Goal: Task Accomplishment & Management: Use online tool/utility

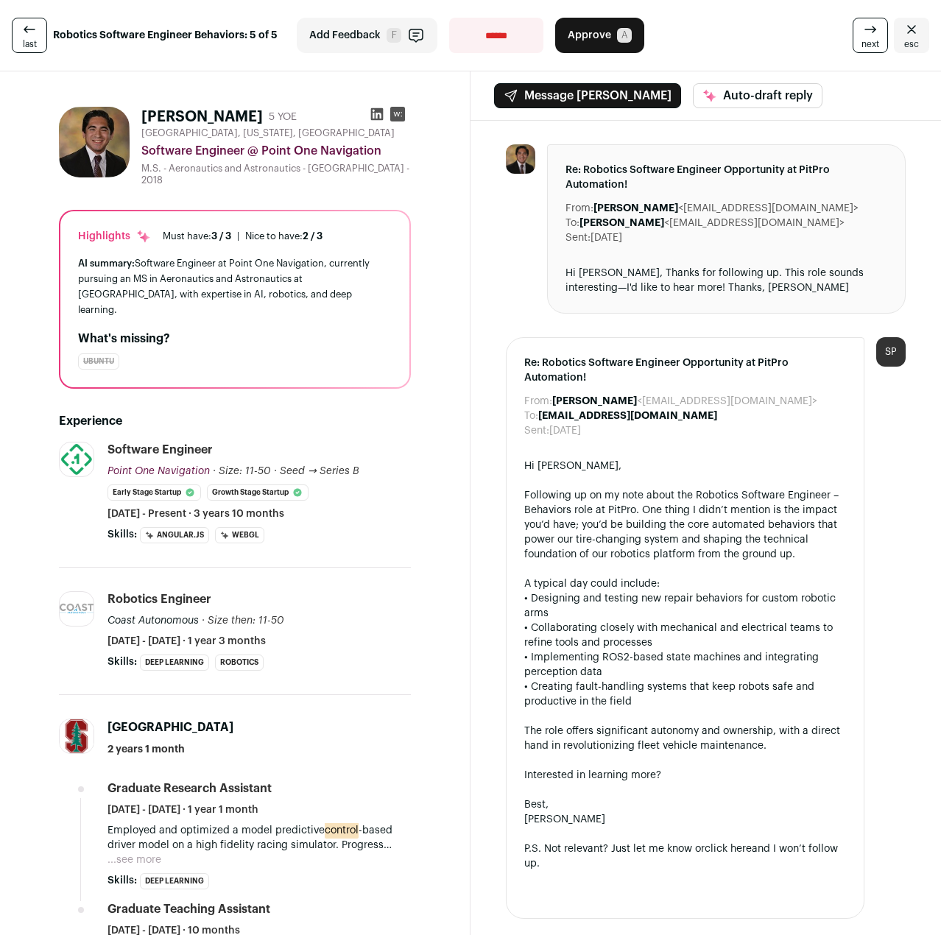
click at [403, 594] on div "Robotics Engineer Coast Autonomous · Size then: 11-50 Coast Autonomous's size w…" at bounding box center [258, 619] width 303 height 57
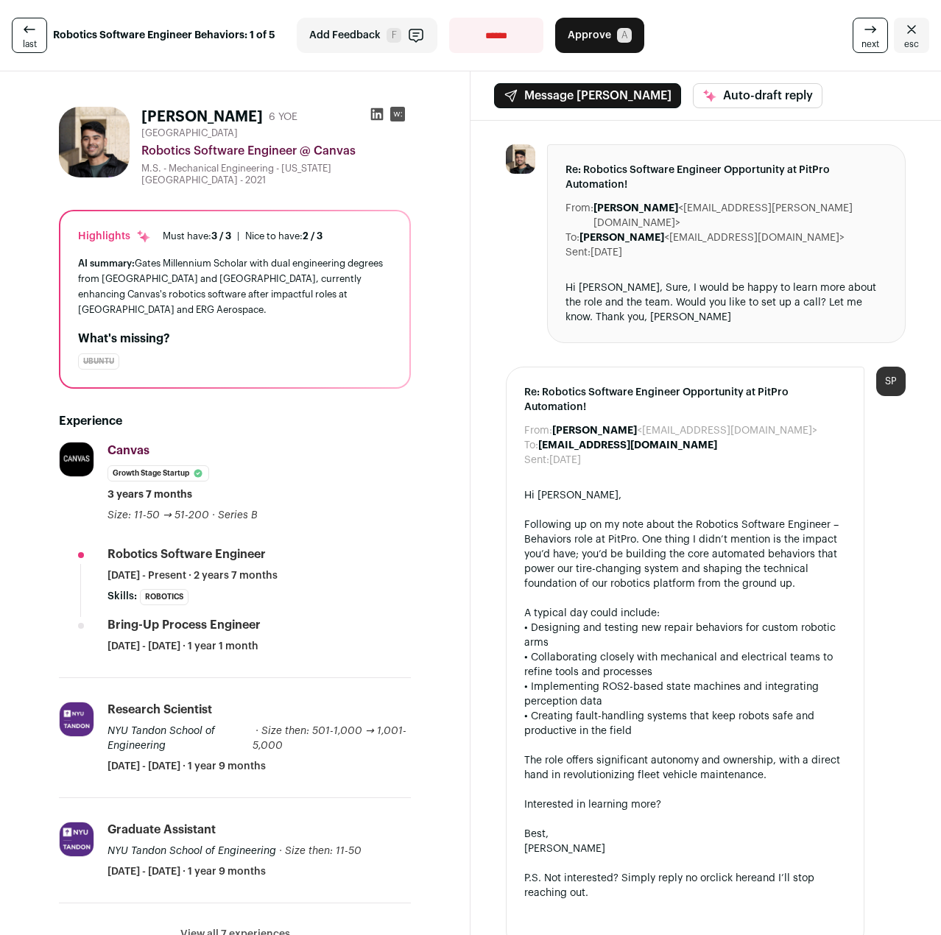
drag, startPoint x: 324, startPoint y: 521, endPoint x: 307, endPoint y: 445, distance: 78.4
click at [312, 411] on div "Experience Canvas [DOMAIN_NAME] Add to company list Public / Private Private Va…" at bounding box center [235, 677] width 352 height 577
click at [343, 508] on div "Canvas Canvas [DOMAIN_NAME] Add to company list Public / Private Private Valuat…" at bounding box center [258, 482] width 303 height 81
drag, startPoint x: 667, startPoint y: 299, endPoint x: 665, endPoint y: 310, distance: 11.1
click at [665, 310] on div "Re: Robotics Software Engineer Opportunity at PitPro Automation! From: [PERSON_…" at bounding box center [726, 243] width 358 height 199
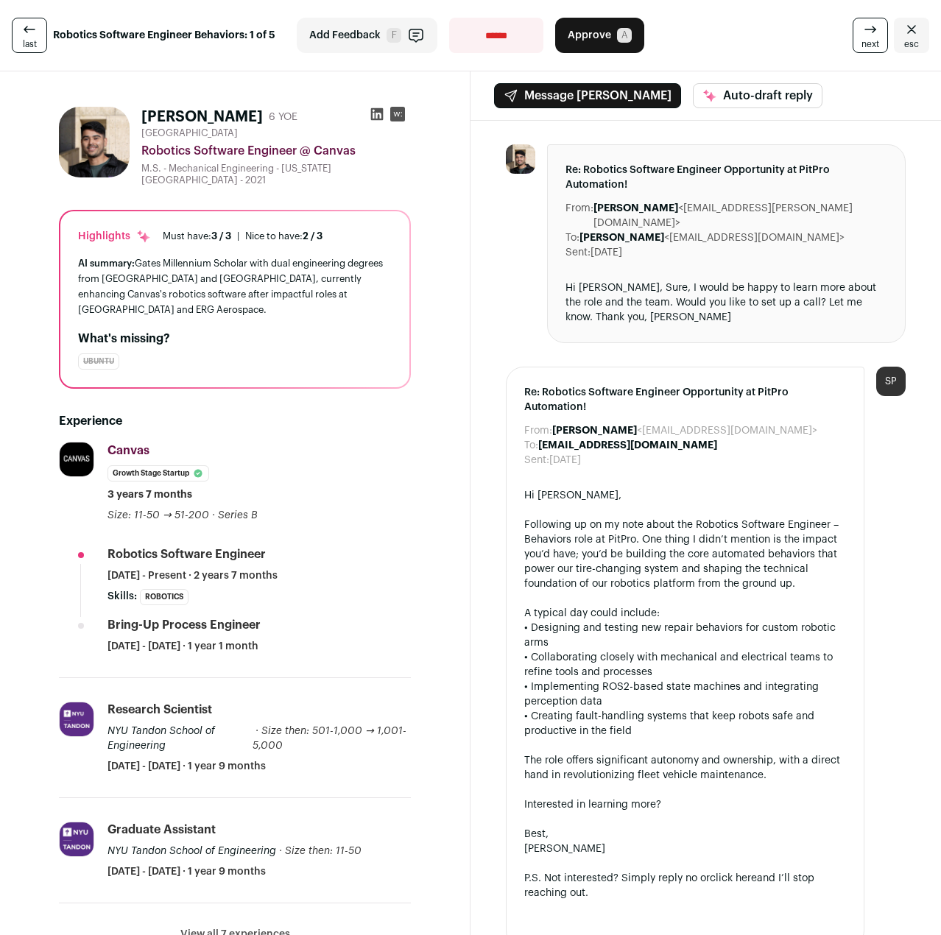
click at [371, 116] on icon at bounding box center [377, 114] width 13 height 13
click at [599, 39] on span "Approve" at bounding box center [588, 35] width 43 height 15
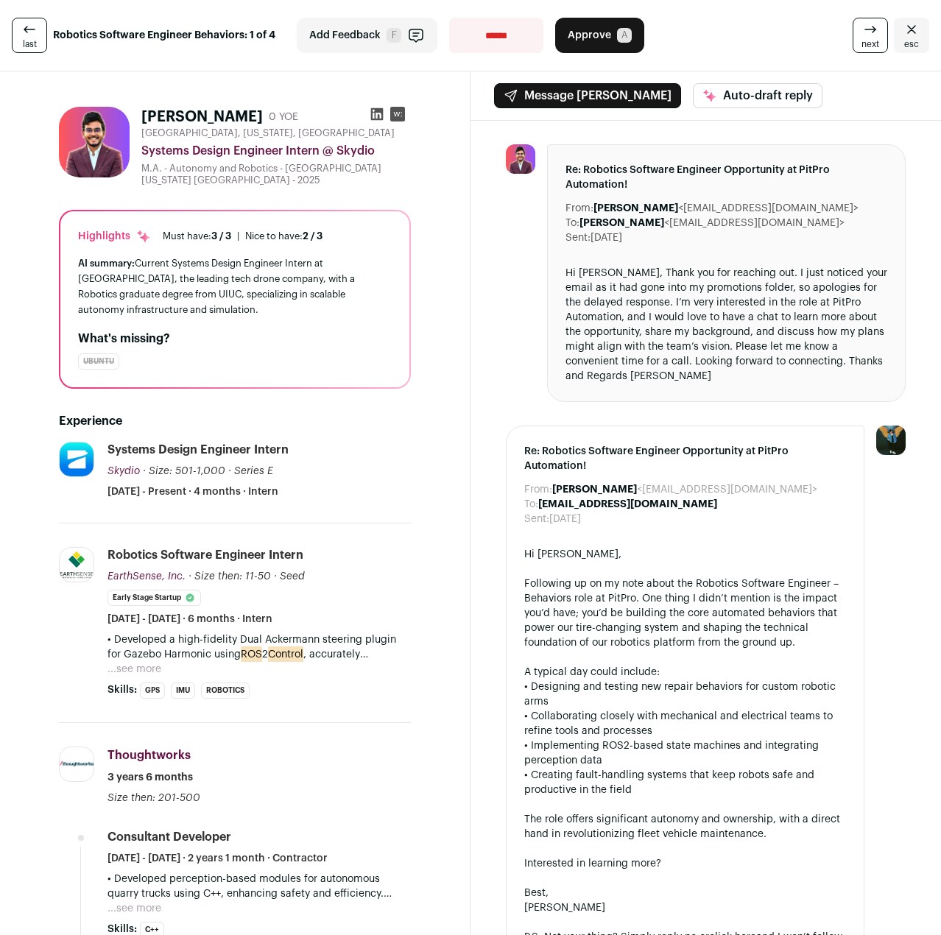
drag, startPoint x: 29, startPoint y: 256, endPoint x: 51, endPoint y: 260, distance: 22.4
drag, startPoint x: 160, startPoint y: 317, endPoint x: 188, endPoint y: 321, distance: 28.2
click at [188, 321] on div "Highlights Must have: 3 / 3 How many must haves have been fulfilled? | [GEOGRAP…" at bounding box center [234, 299] width 349 height 176
drag, startPoint x: 763, startPoint y: 376, endPoint x: 753, endPoint y: 248, distance: 128.5
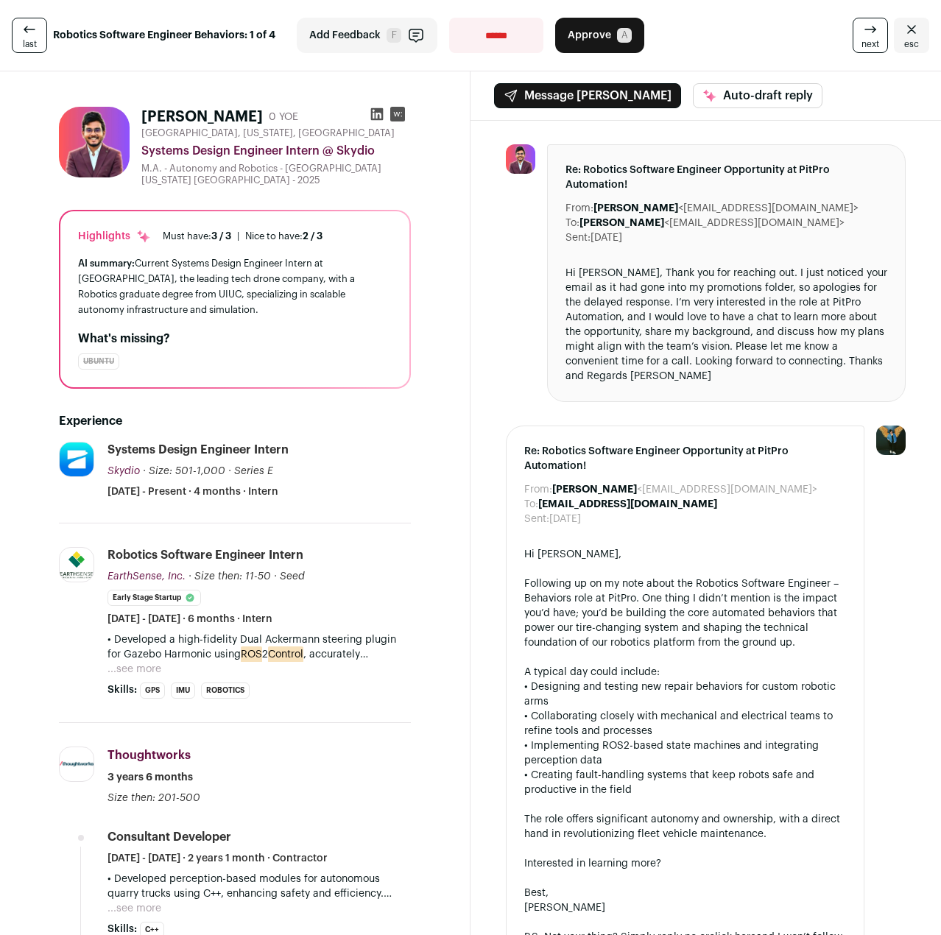
click at [753, 248] on div "Re: Robotics Software Engineer Opportunity at PitPro Automation! From: [PERSON_…" at bounding box center [726, 273] width 358 height 258
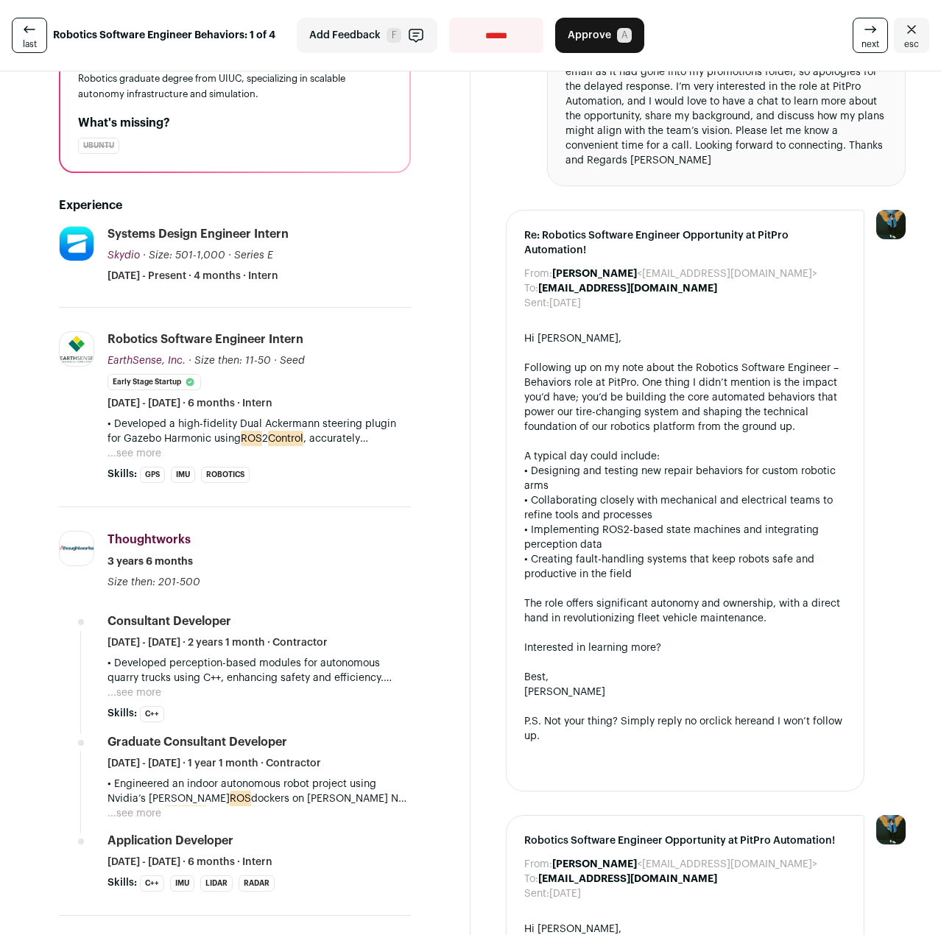
scroll to position [221, 0]
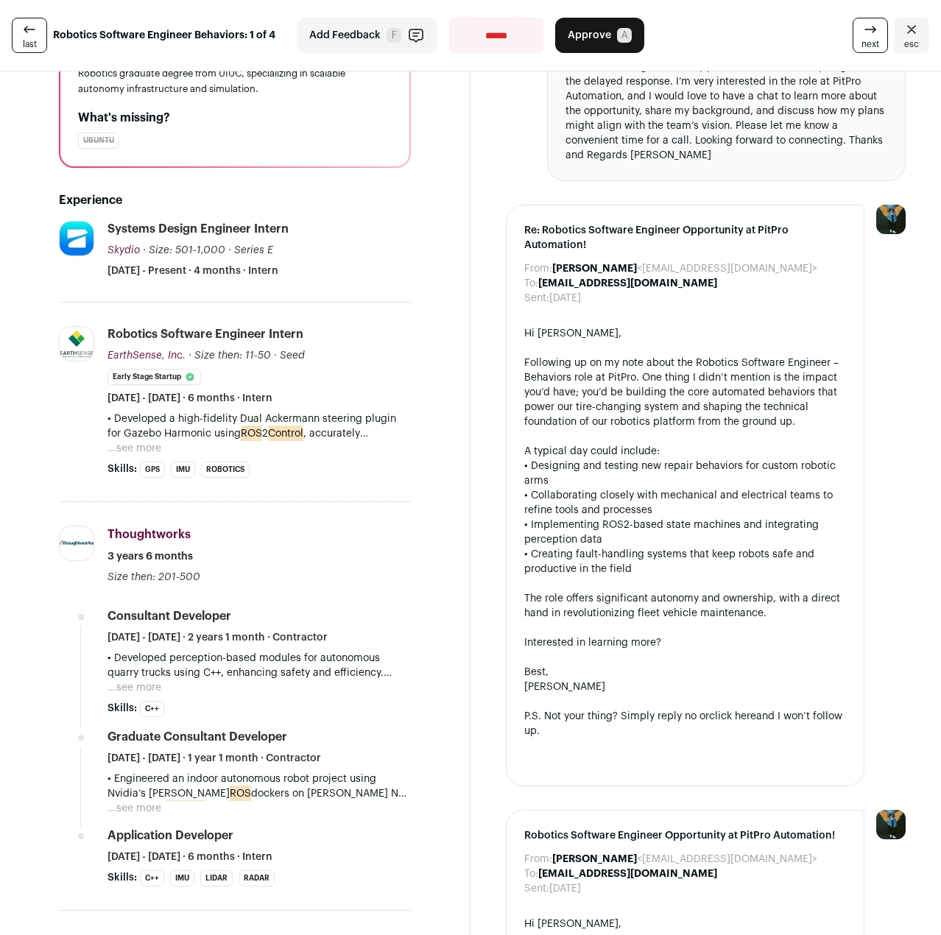
drag, startPoint x: 300, startPoint y: 579, endPoint x: 286, endPoint y: 716, distance: 138.4
click at [286, 716] on li "Thoughtworks [DOMAIN_NAME] Add to company list Public / Private Public Company …" at bounding box center [235, 706] width 352 height 408
click at [286, 716] on div "Skills: C++ ...see more ...see less" at bounding box center [258, 709] width 303 height 16
drag, startPoint x: 294, startPoint y: 704, endPoint x: 297, endPoint y: 825, distance: 121.5
click at [297, 825] on ul "Consultant Developer [DATE] - [DATE] · 2 years 1 month · Contractor • Developed…" at bounding box center [258, 747] width 303 height 278
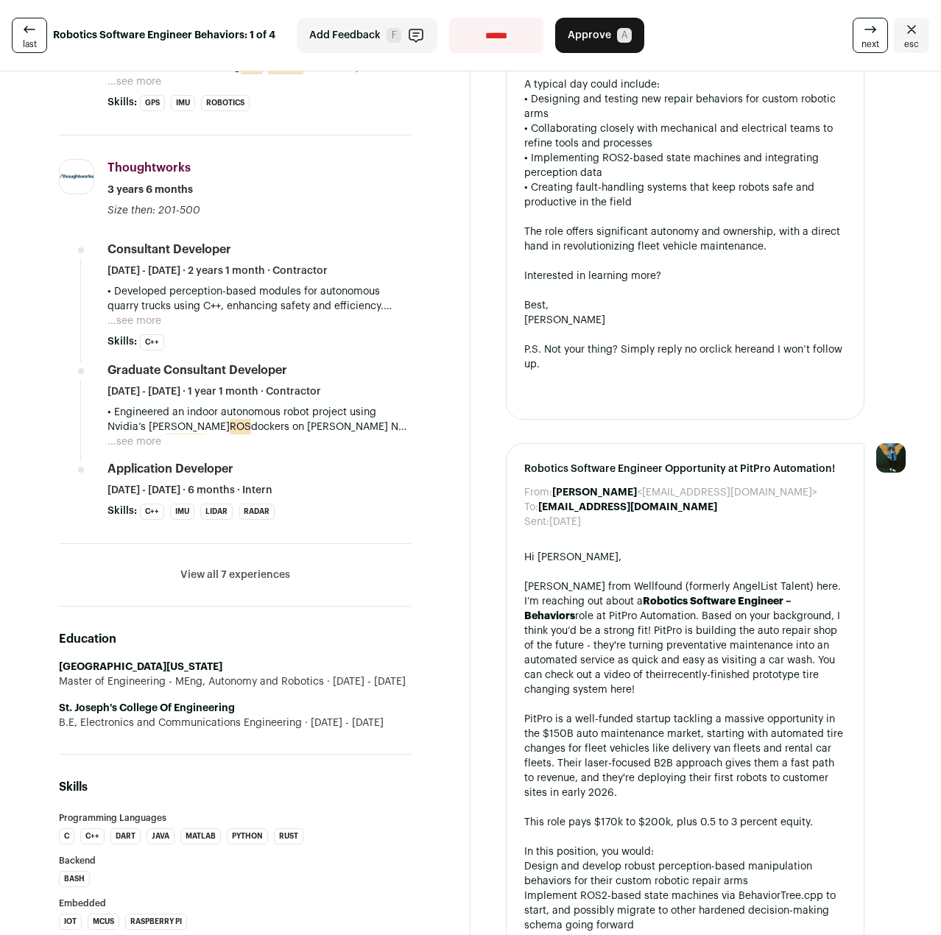
scroll to position [589, 0]
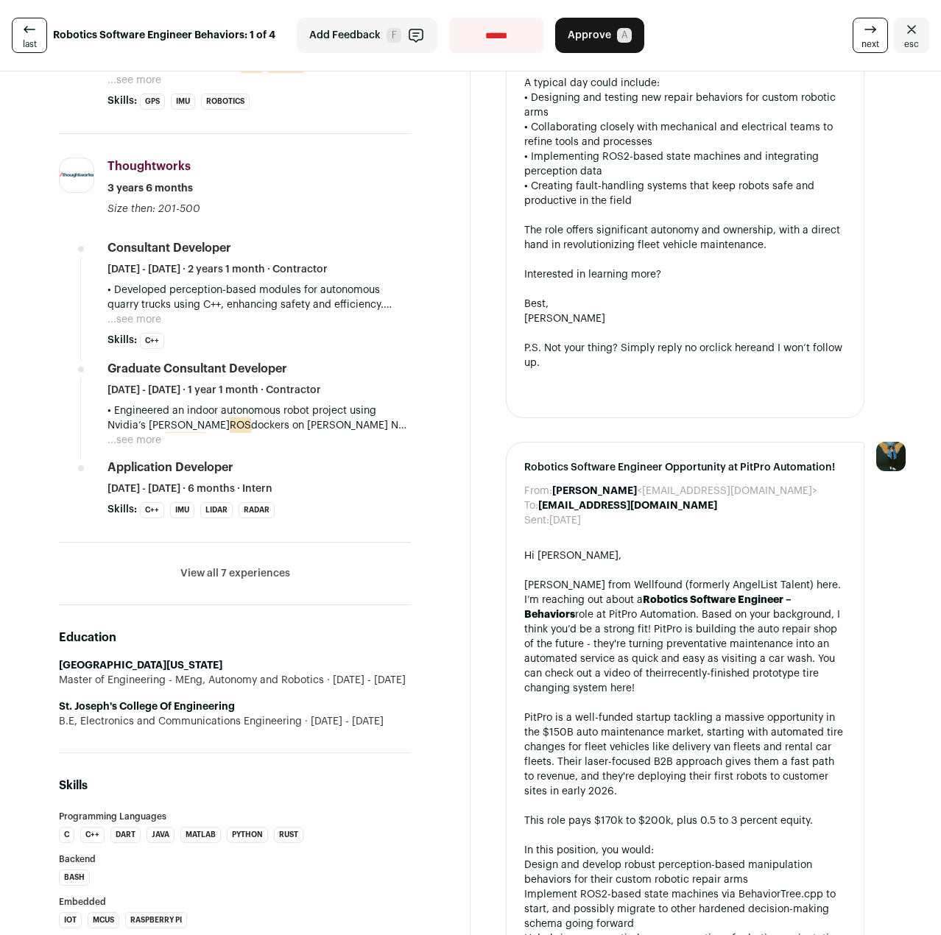
click at [589, 650] on div "[PERSON_NAME] from Wellfound (formerly AngelList Talent) here. I’m reaching out…" at bounding box center [685, 637] width 322 height 118
click at [216, 572] on button "View all 7 experiences" at bounding box center [235, 573] width 110 height 15
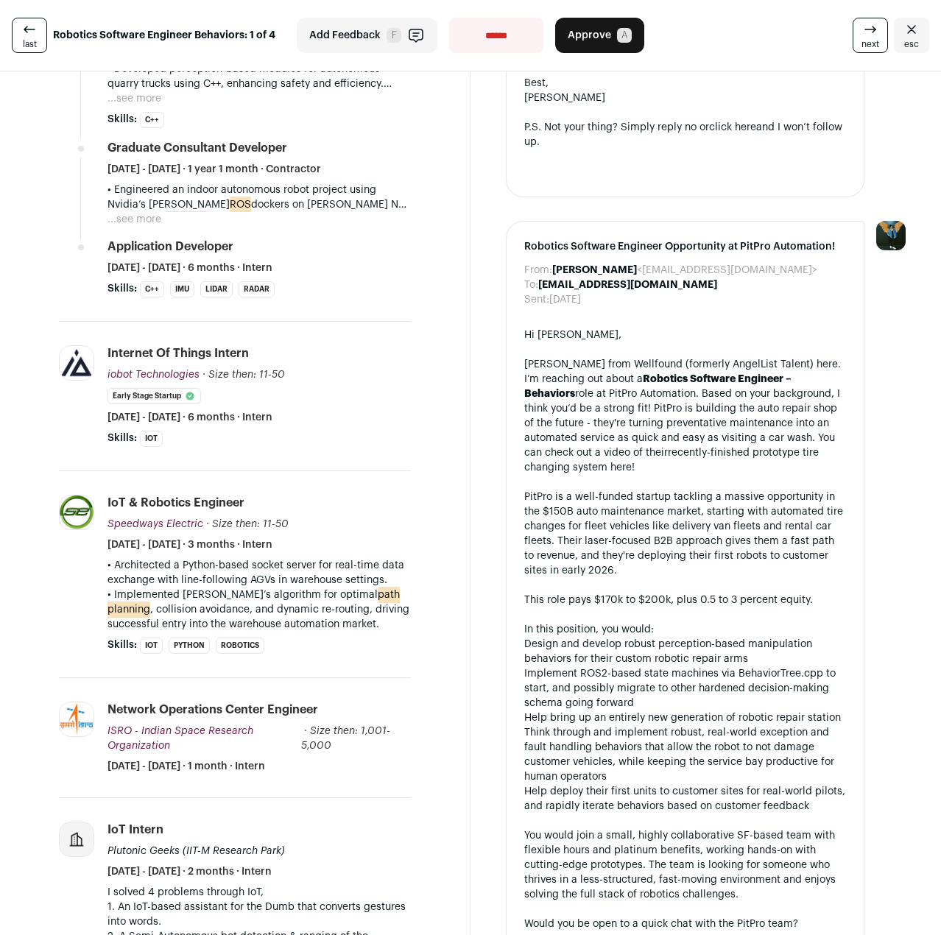
scroll to position [1104, 0]
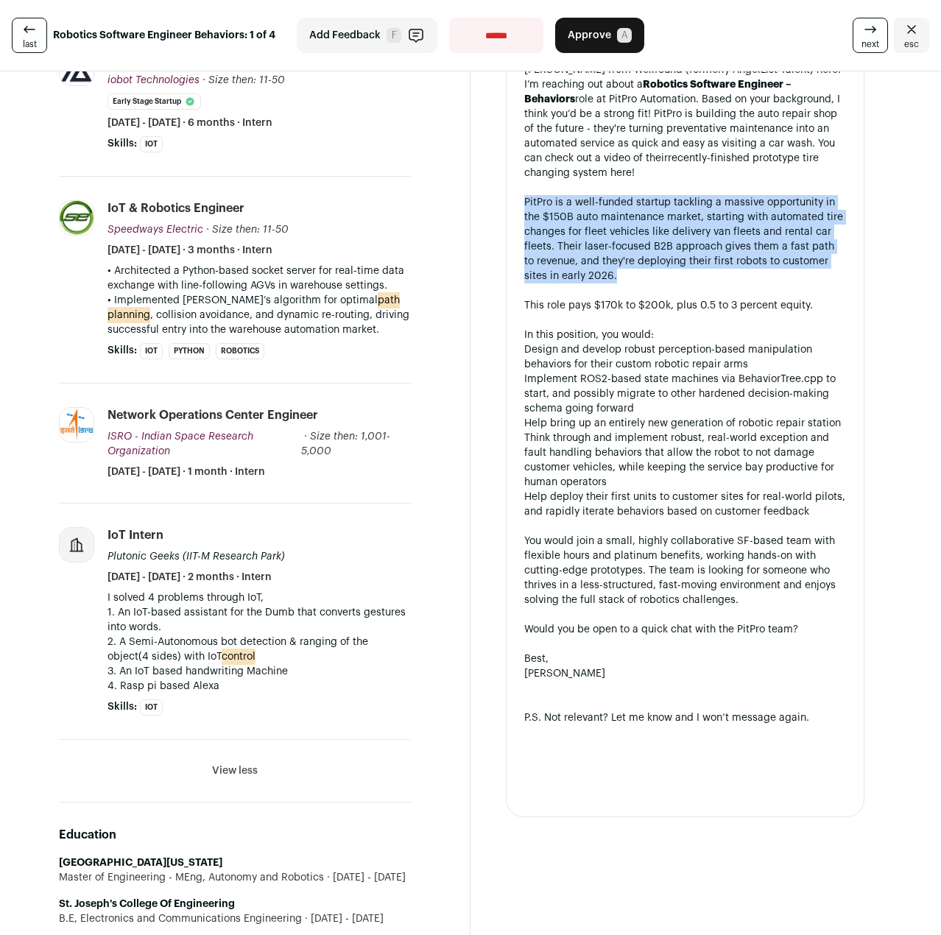
drag, startPoint x: 654, startPoint y: 278, endPoint x: 506, endPoint y: 199, distance: 167.6
click at [506, 199] on div "Robotics Software Engineer Opportunity at PitPro Automation! From: [PERSON_NAME…" at bounding box center [685, 371] width 358 height 891
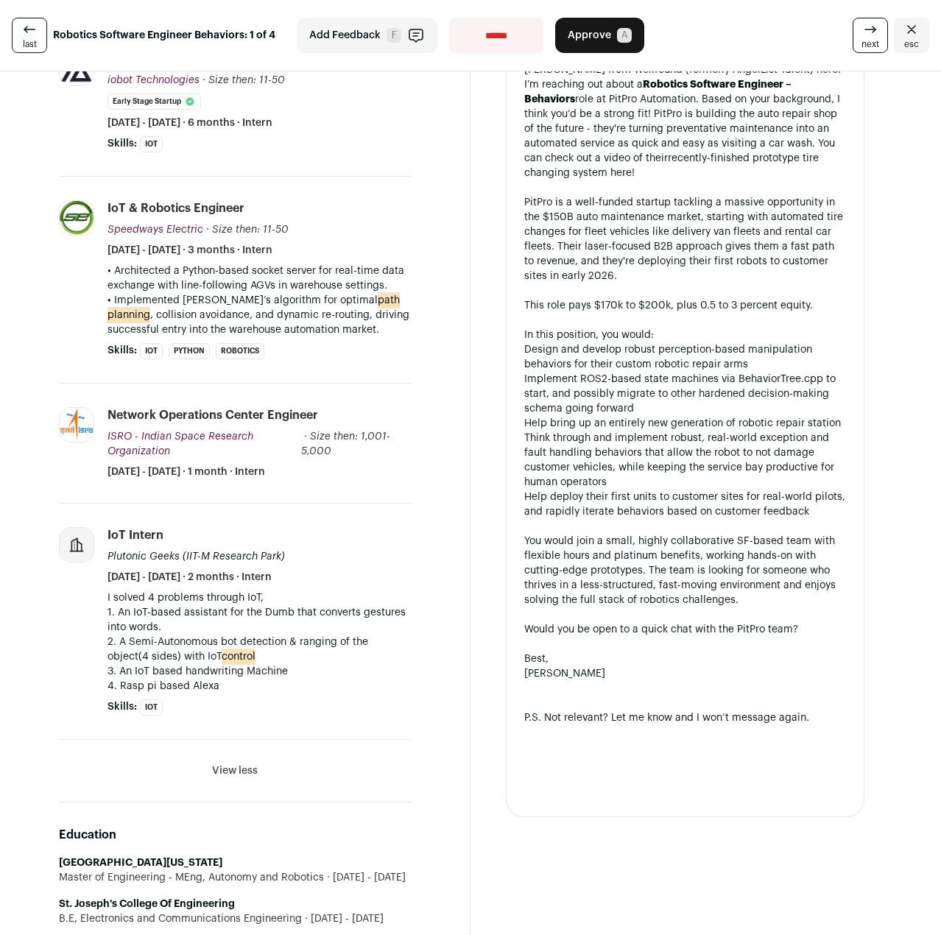
click at [206, 307] on p "• Implemented Dijkstra’s algorithm for optimal path planning , collision avoida…" at bounding box center [258, 315] width 303 height 44
drag, startPoint x: 99, startPoint y: 263, endPoint x: 431, endPoint y: 343, distance: 341.5
click at [431, 343] on section "[PERSON_NAME] 0 YOE [GEOGRAPHIC_DATA], [US_STATE], [GEOGRAPHIC_DATA] Systems De…" at bounding box center [235, 576] width 470 height 3219
click at [417, 339] on div "[PERSON_NAME] 0 YOE [GEOGRAPHIC_DATA], [US_STATE], [GEOGRAPHIC_DATA] Systems De…" at bounding box center [234, 577] width 399 height 3172
drag, startPoint x: 395, startPoint y: 284, endPoint x: 402, endPoint y: 340, distance: 56.4
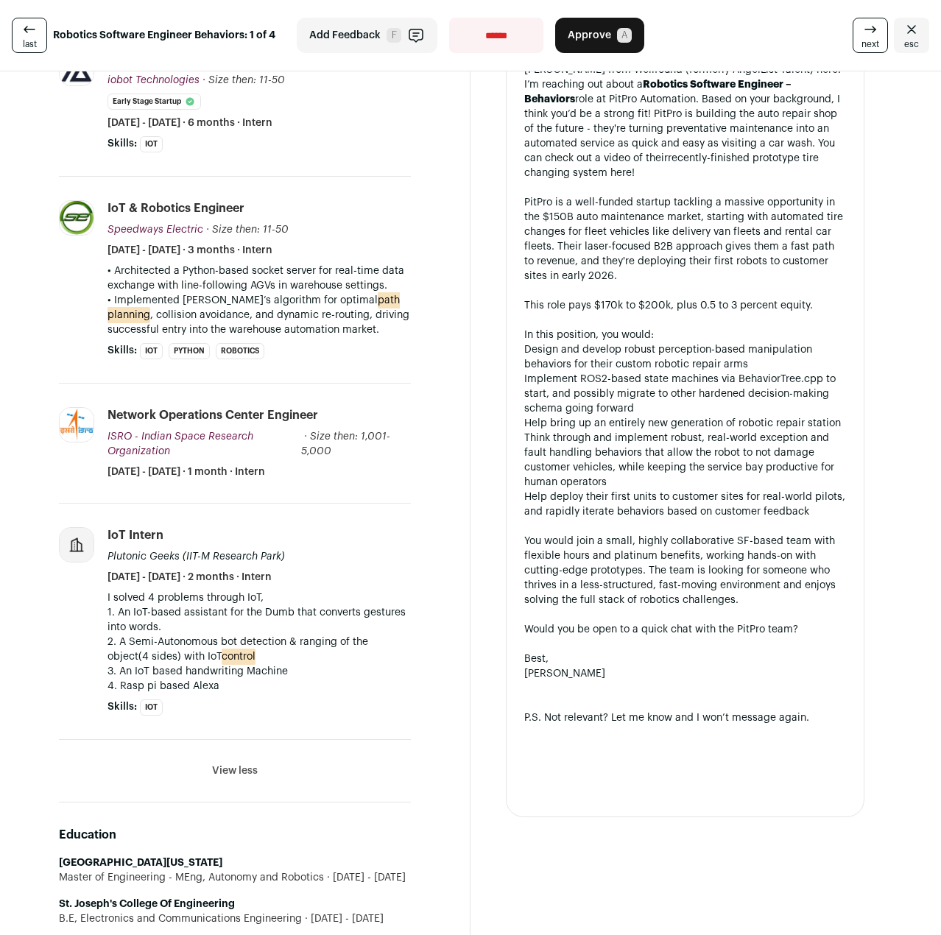
click at [402, 340] on div "[PERSON_NAME] 0 YOE [GEOGRAPHIC_DATA], [US_STATE], [GEOGRAPHIC_DATA] Systems De…" at bounding box center [234, 577] width 399 height 3172
click at [285, 648] on p "I solved 4 problems through IoT, 1. An IoT-based assistant for the Dumb that co…" at bounding box center [258, 641] width 303 height 103
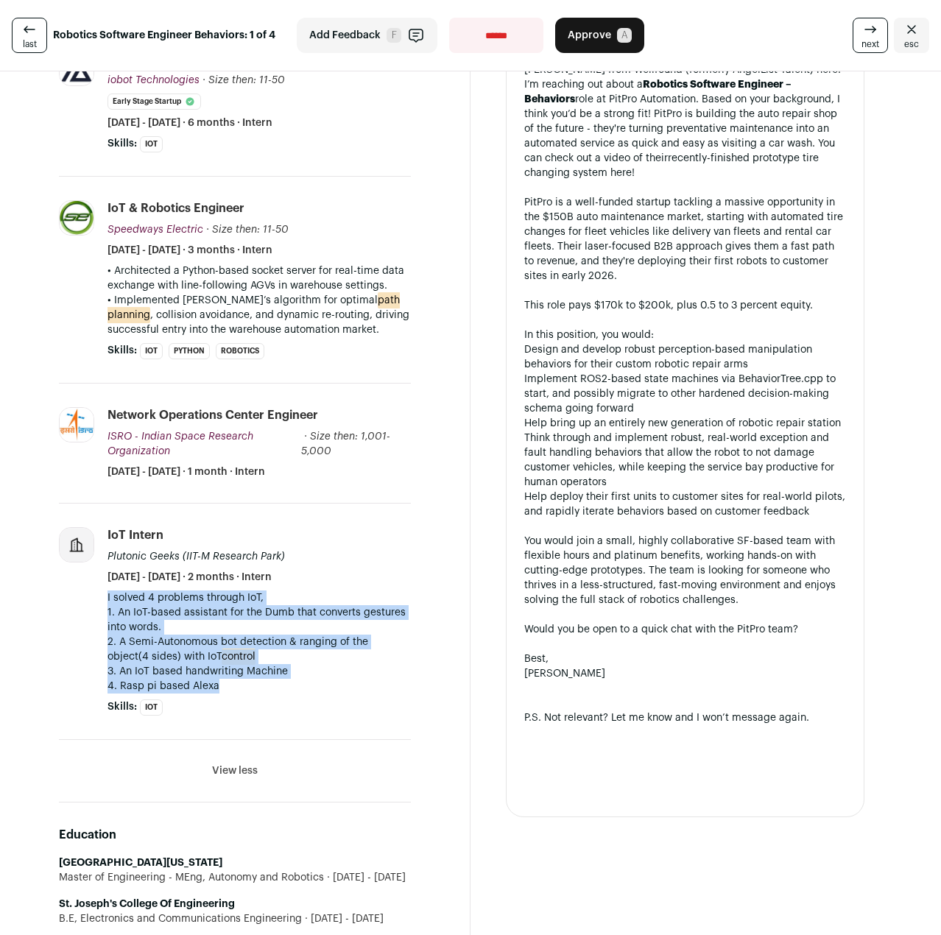
drag, startPoint x: 245, startPoint y: 684, endPoint x: 102, endPoint y: 592, distance: 169.9
click at [102, 592] on li "IoT Intern Plutonic Geeks (IIT-[GEOGRAPHIC_DATA]) [DATE] - [DATE] · 2 months · …" at bounding box center [235, 621] width 352 height 236
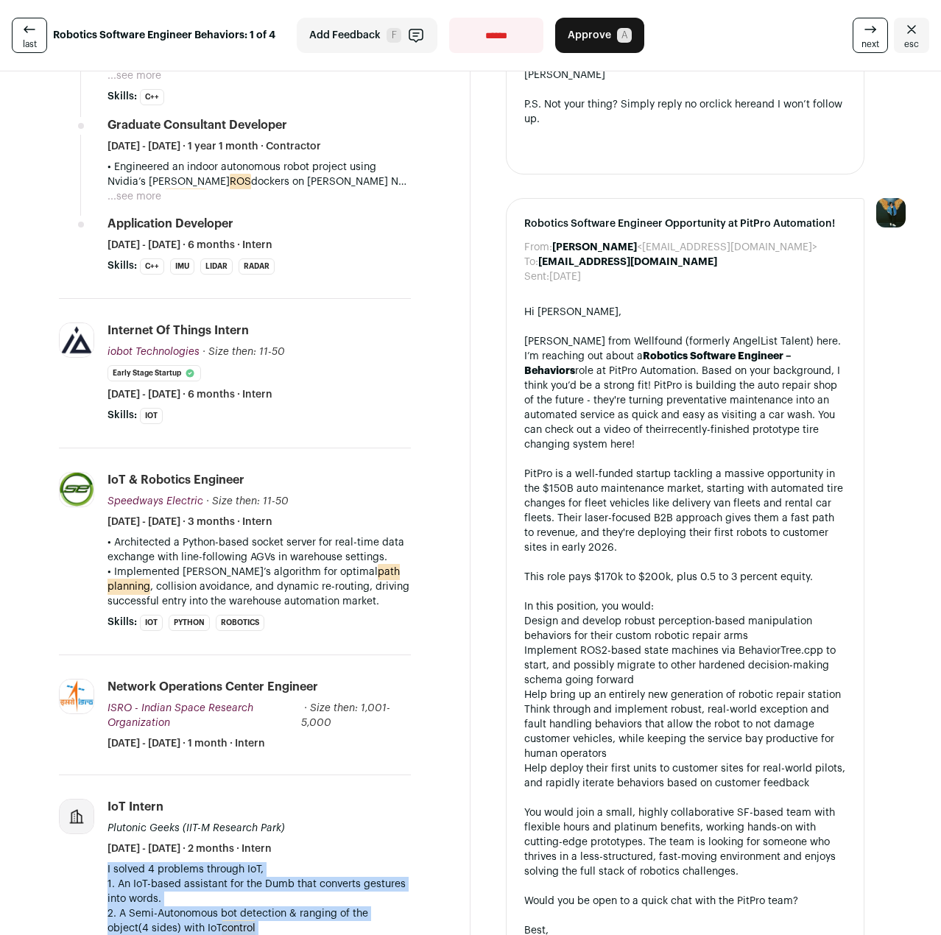
scroll to position [810, 0]
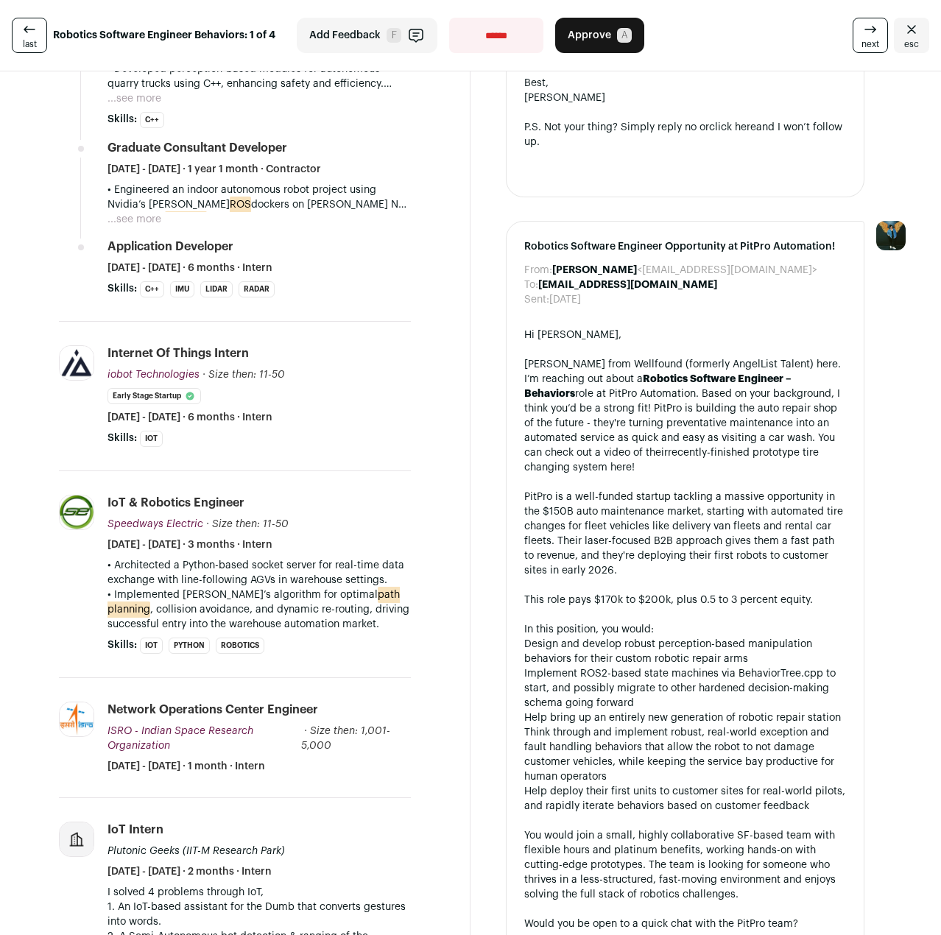
click at [109, 598] on p "• Implemented Dijkstra’s algorithm for optimal path planning , collision avoida…" at bounding box center [258, 609] width 303 height 44
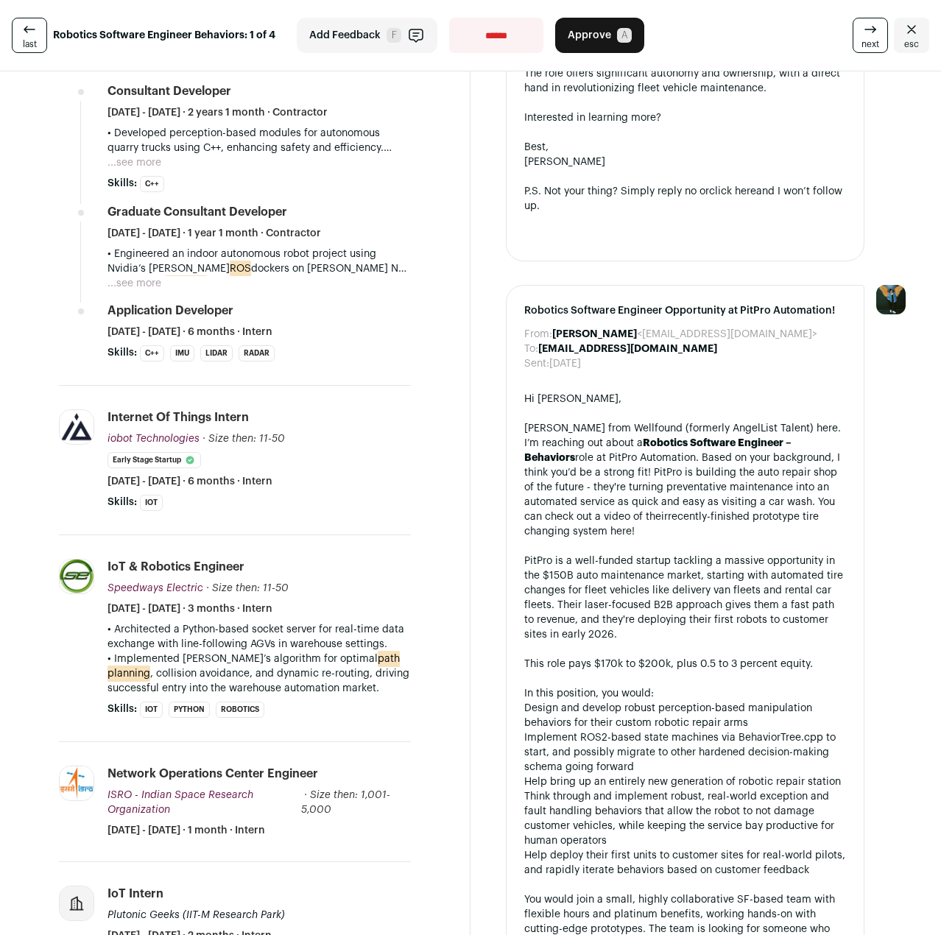
scroll to position [662, 0]
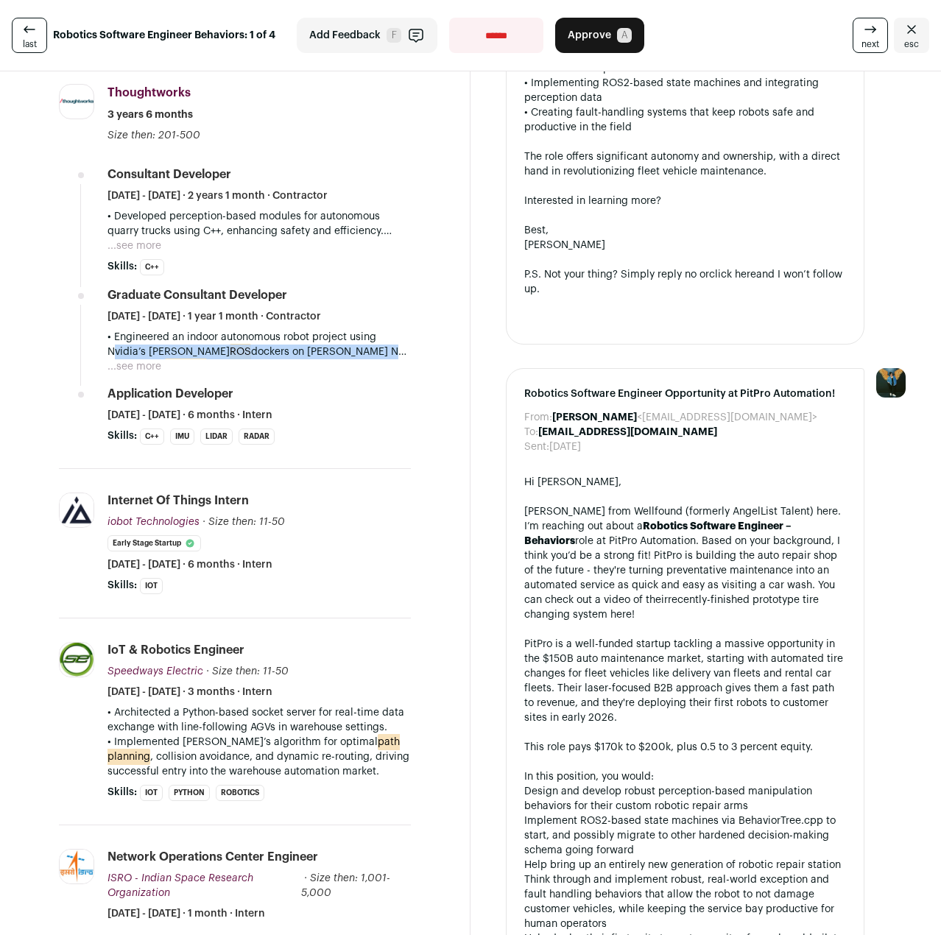
drag, startPoint x: 414, startPoint y: 360, endPoint x: 399, endPoint y: 356, distance: 15.9
click at [398, 358] on p "• Engineered an indoor autonomous robot project using Nvidia’s [PERSON_NAME] do…" at bounding box center [258, 344] width 303 height 29
drag, startPoint x: 383, startPoint y: 380, endPoint x: 366, endPoint y: 367, distance: 21.6
click at [367, 366] on ul "Consultant Developer [DATE] - [DATE] · 2 years 1 month · Contractor • Developed…" at bounding box center [258, 305] width 303 height 278
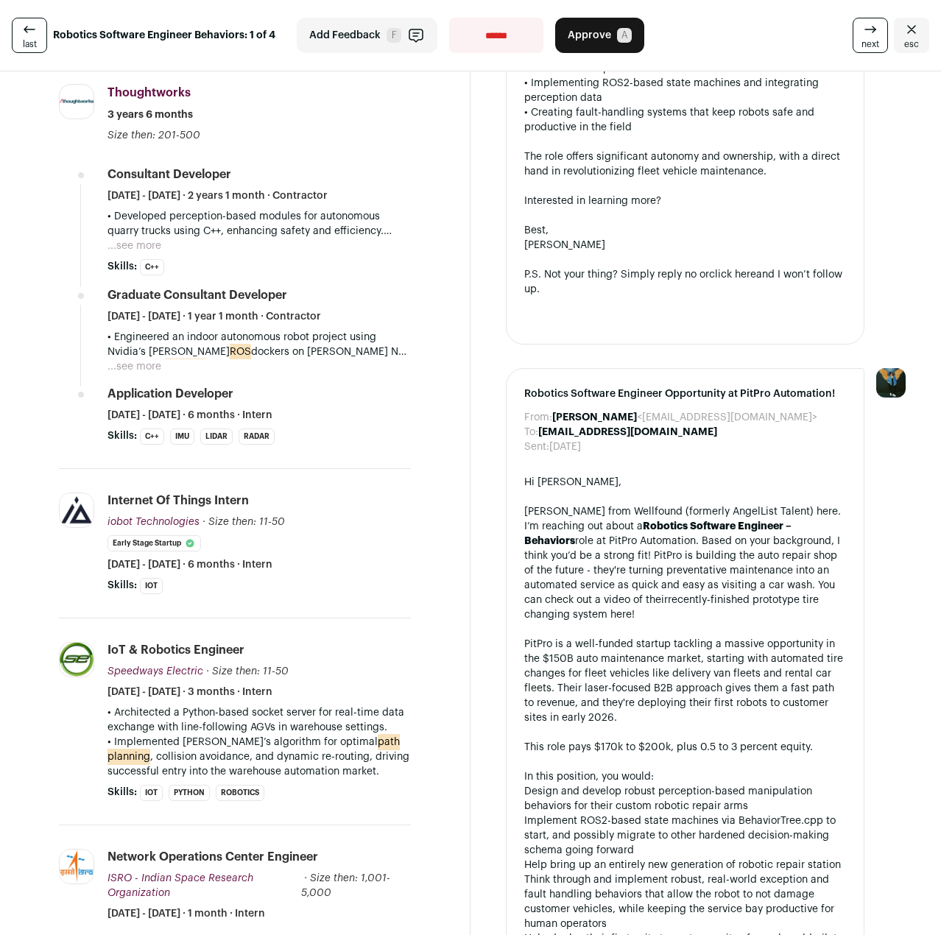
click at [331, 392] on div "Application Developer [DATE] - [DATE] · 6 months · Intern" at bounding box center [258, 404] width 303 height 37
click at [126, 364] on button "...see more" at bounding box center [134, 366] width 54 height 15
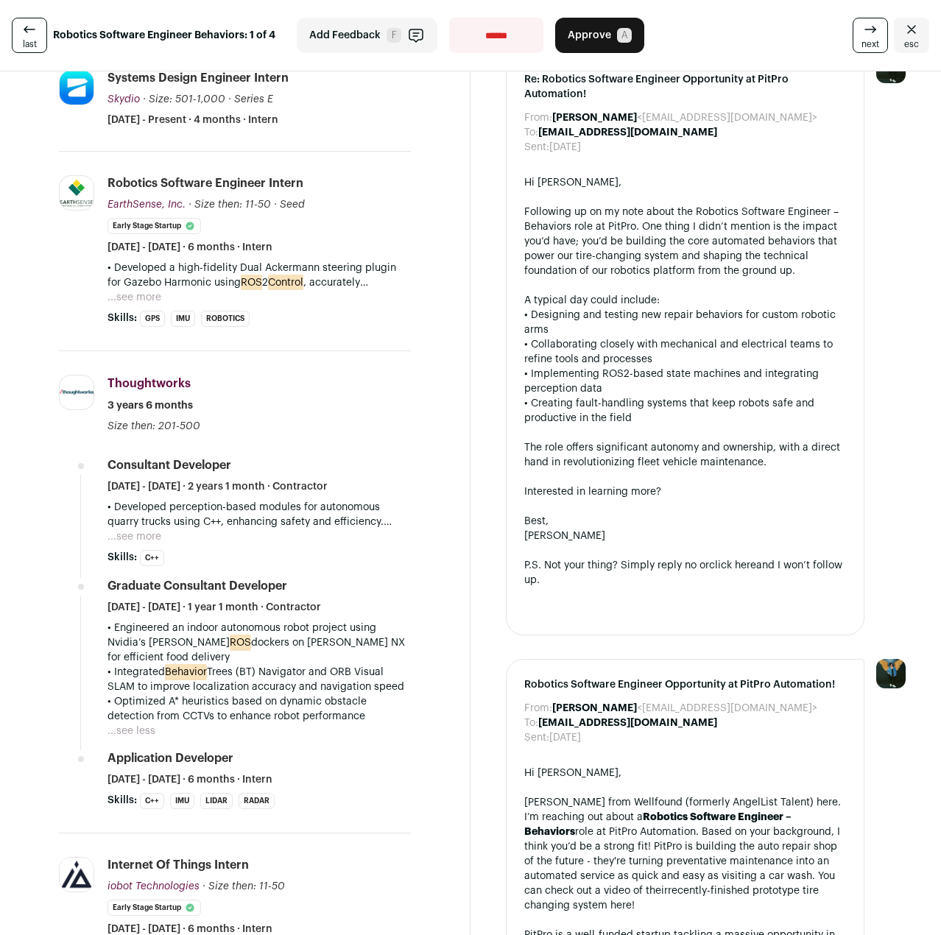
scroll to position [368, 0]
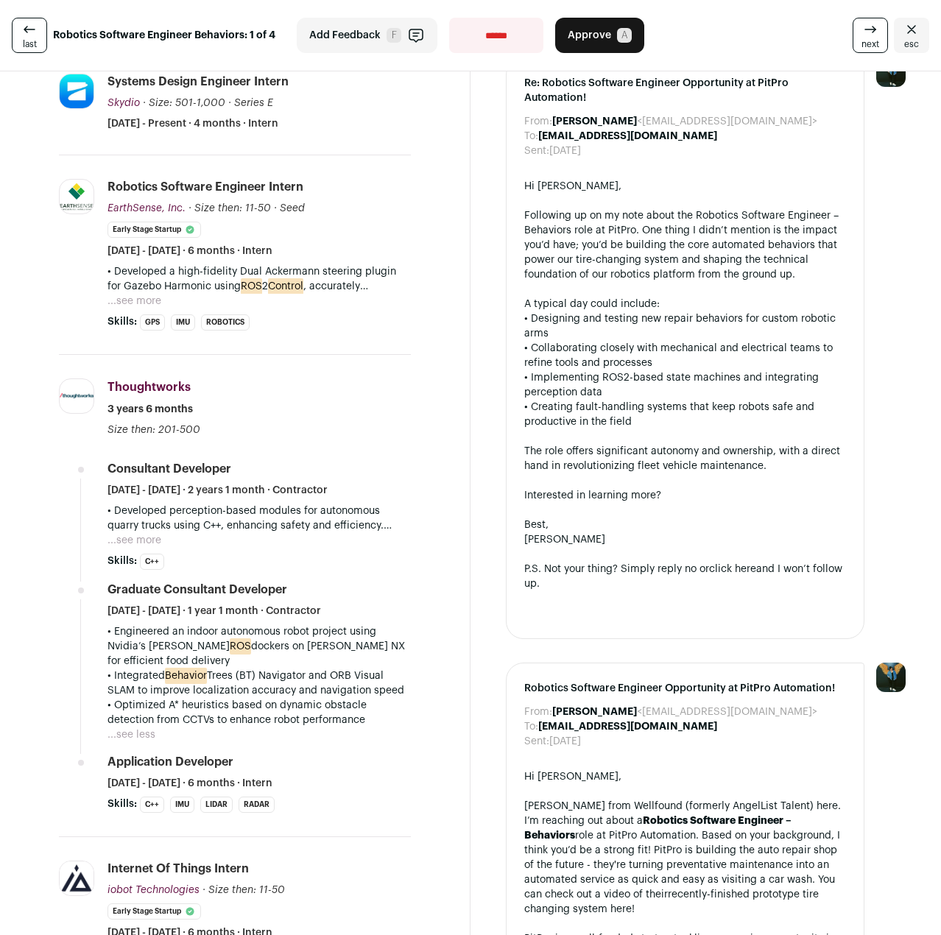
click at [152, 542] on button "...see more" at bounding box center [134, 540] width 54 height 15
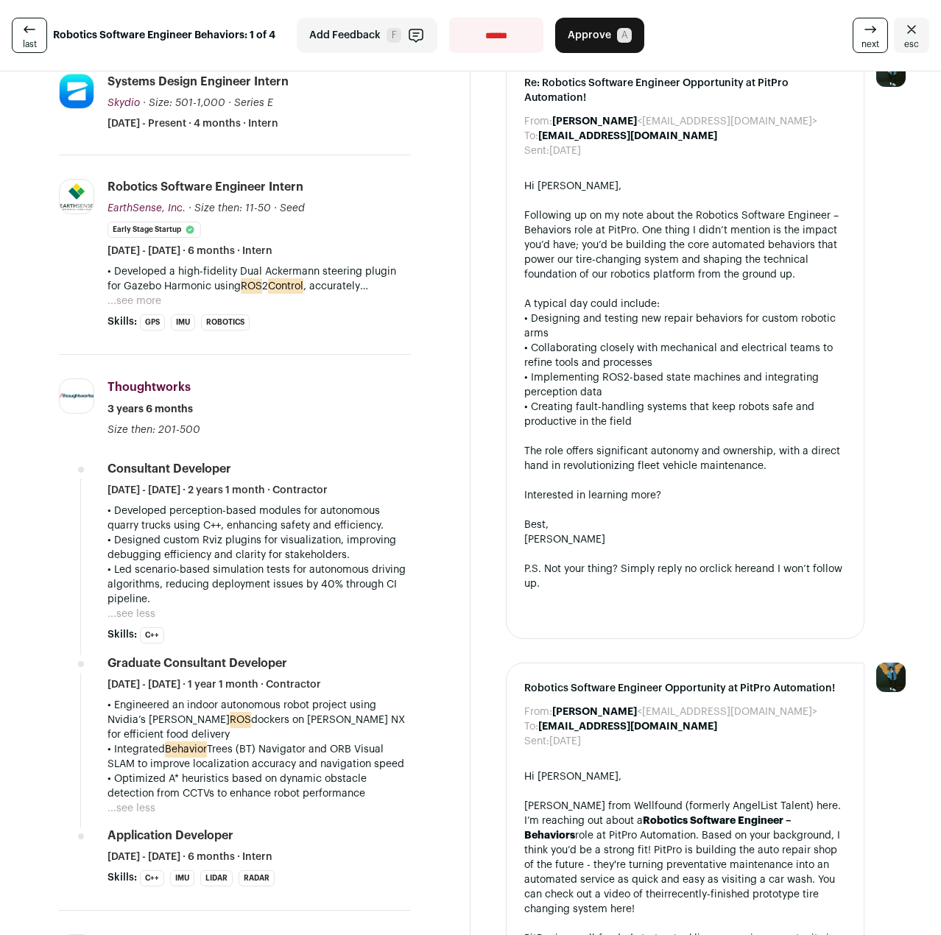
drag, startPoint x: 245, startPoint y: 604, endPoint x: 100, endPoint y: 497, distance: 180.0
click at [100, 497] on li "Thoughtworks [DOMAIN_NAME] Add to company list Public / Private Public Company …" at bounding box center [235, 633] width 352 height 556
click at [252, 611] on div "• Developed perception-based modules for autonomous quarry trucks using C++, en…" at bounding box center [258, 562] width 303 height 118
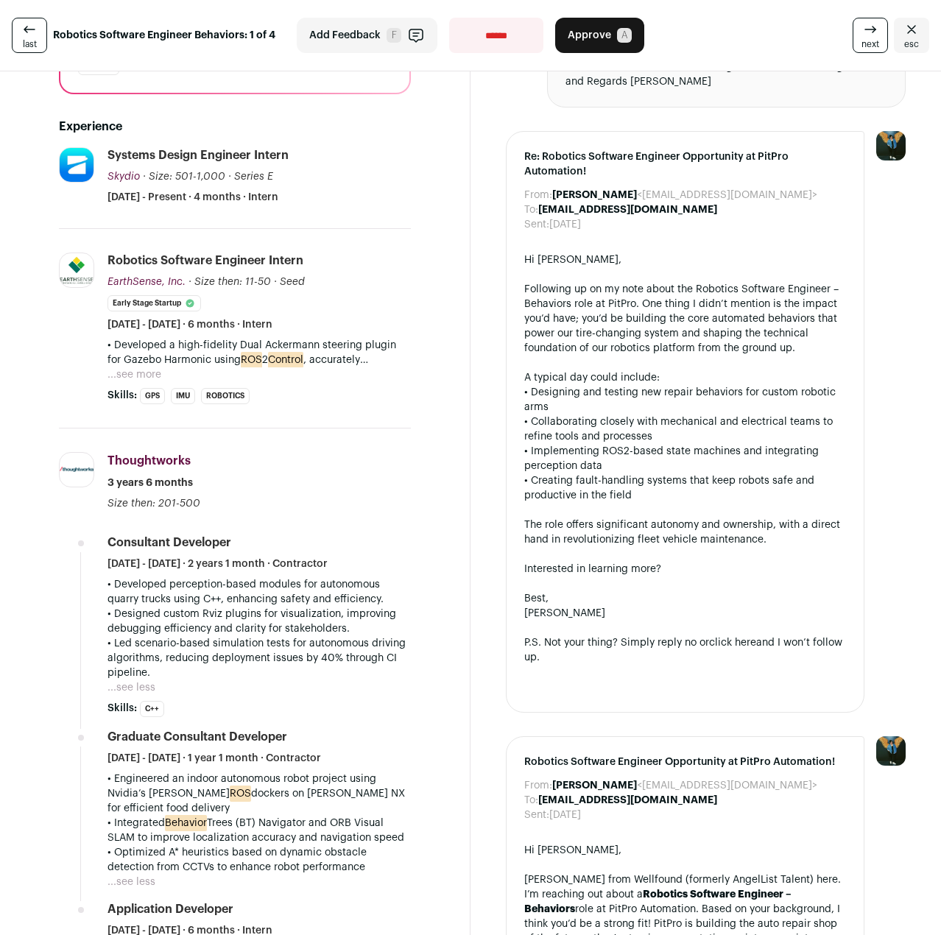
click at [596, 38] on span "Approve" at bounding box center [588, 35] width 43 height 15
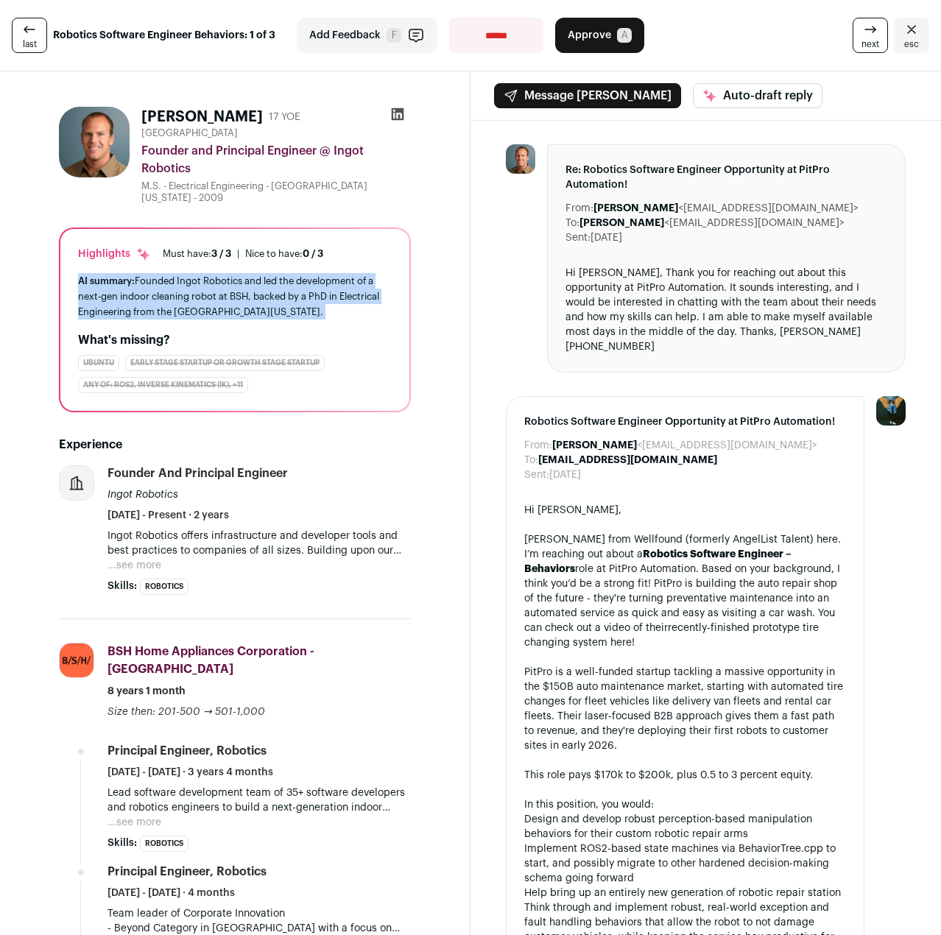
drag, startPoint x: 54, startPoint y: 288, endPoint x: 47, endPoint y: 336, distance: 48.4
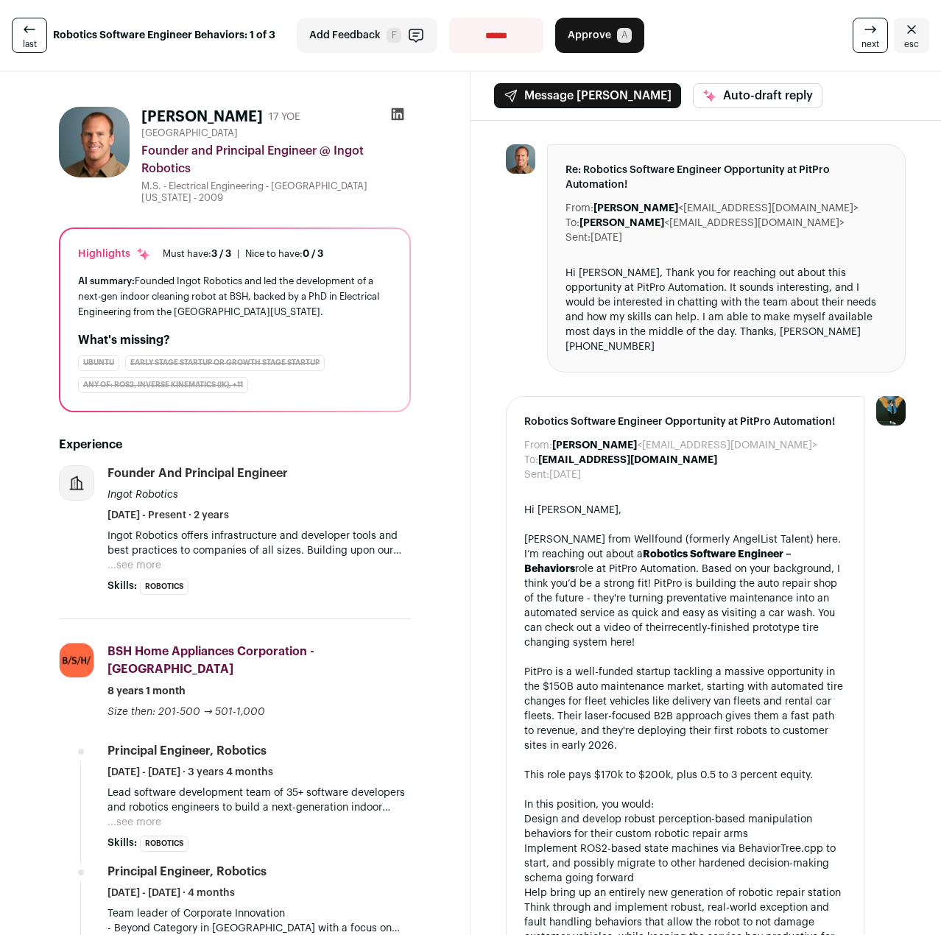
click at [144, 563] on button "...see more" at bounding box center [134, 565] width 54 height 15
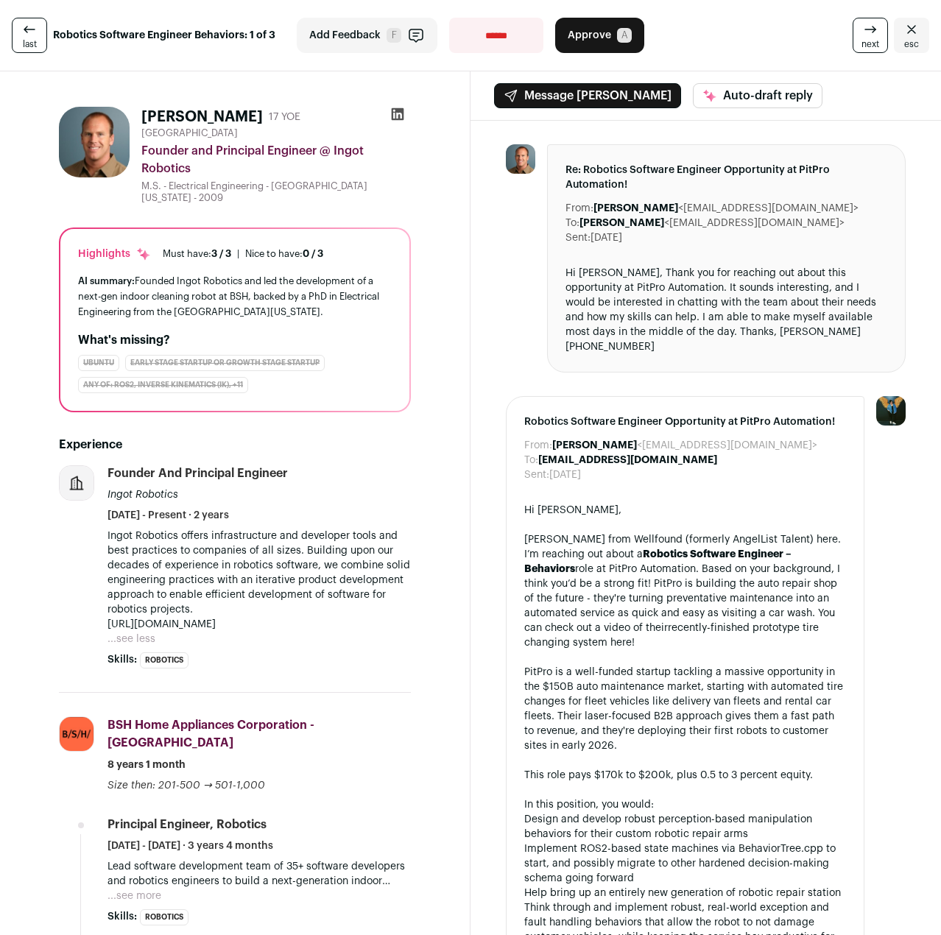
drag, startPoint x: 293, startPoint y: 611, endPoint x: 272, endPoint y: 629, distance: 27.1
click at [272, 629] on div "Ingot Robotics offers infrastructure and developer tools and best practices to …" at bounding box center [258, 579] width 303 height 103
click at [262, 638] on div "Ingot Robotics offers infrastructure and developer tools and best practices to …" at bounding box center [258, 587] width 303 height 118
drag, startPoint x: 289, startPoint y: 627, endPoint x: 123, endPoint y: 555, distance: 181.3
click at [123, 555] on div "Ingot Robotics offers infrastructure and developer tools and best practices to …" at bounding box center [258, 579] width 303 height 103
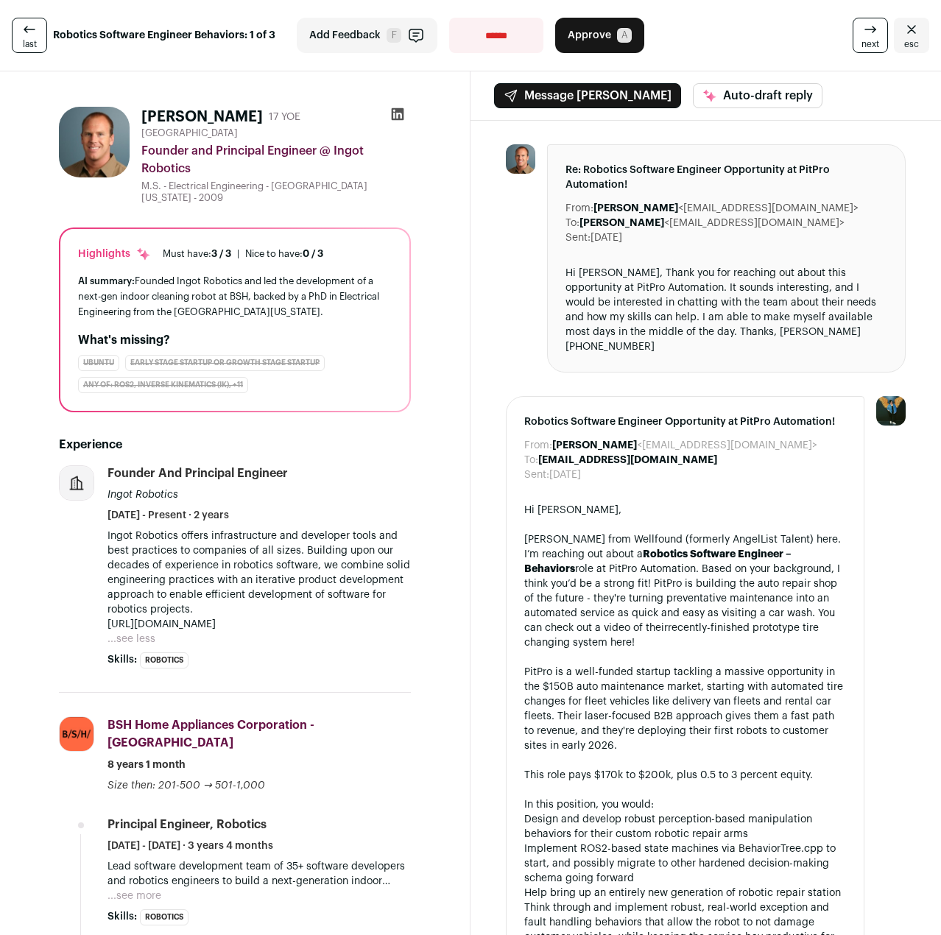
click at [123, 555] on p "Ingot Robotics offers infrastructure and developer tools and best practices to …" at bounding box center [258, 572] width 303 height 88
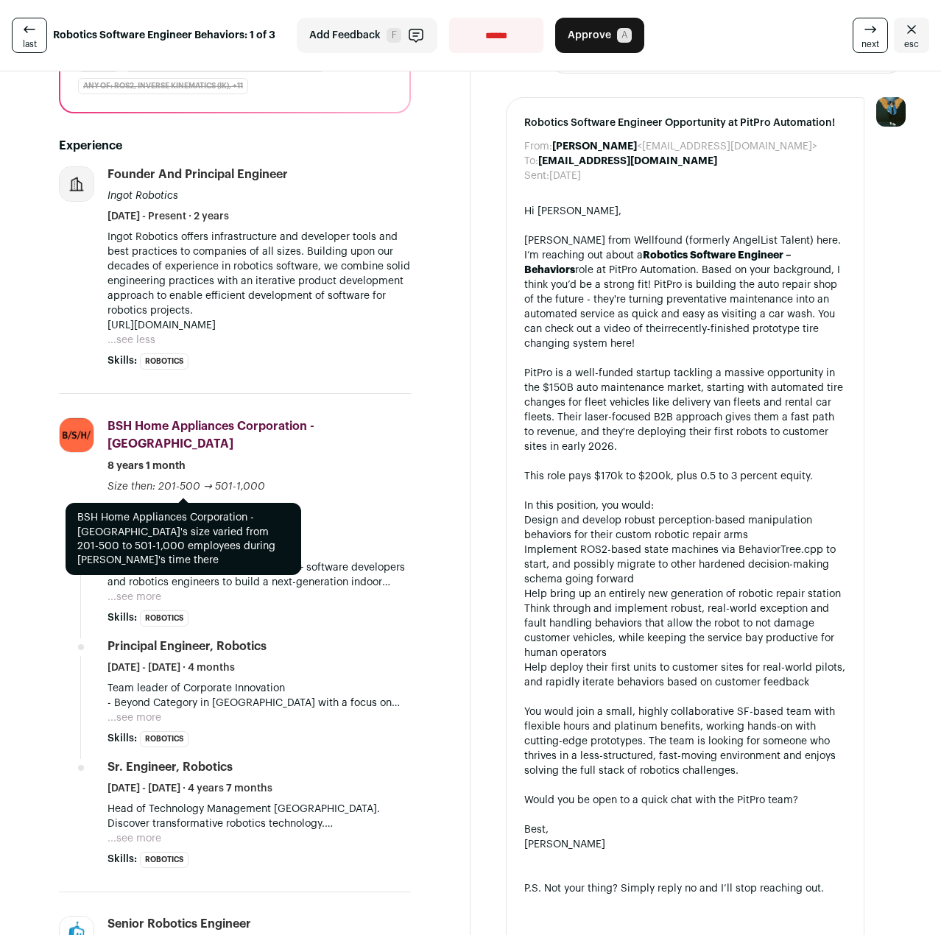
scroll to position [368, 0]
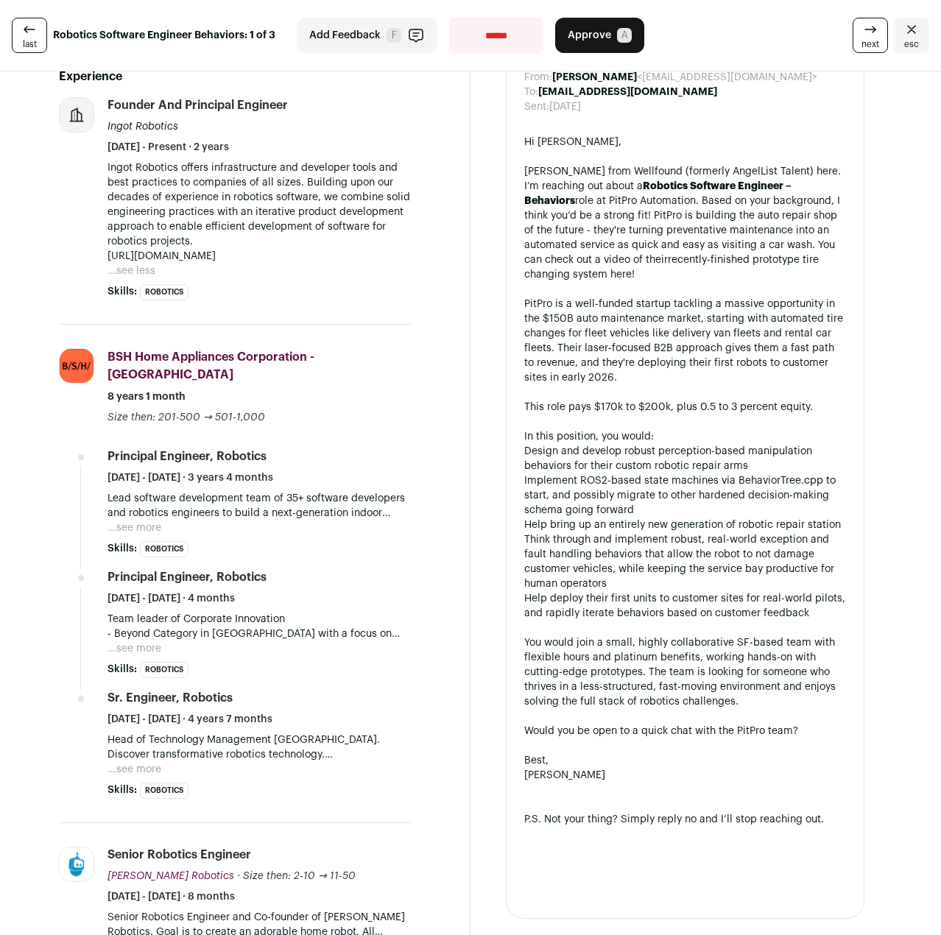
click at [126, 520] on button "...see more" at bounding box center [134, 527] width 54 height 15
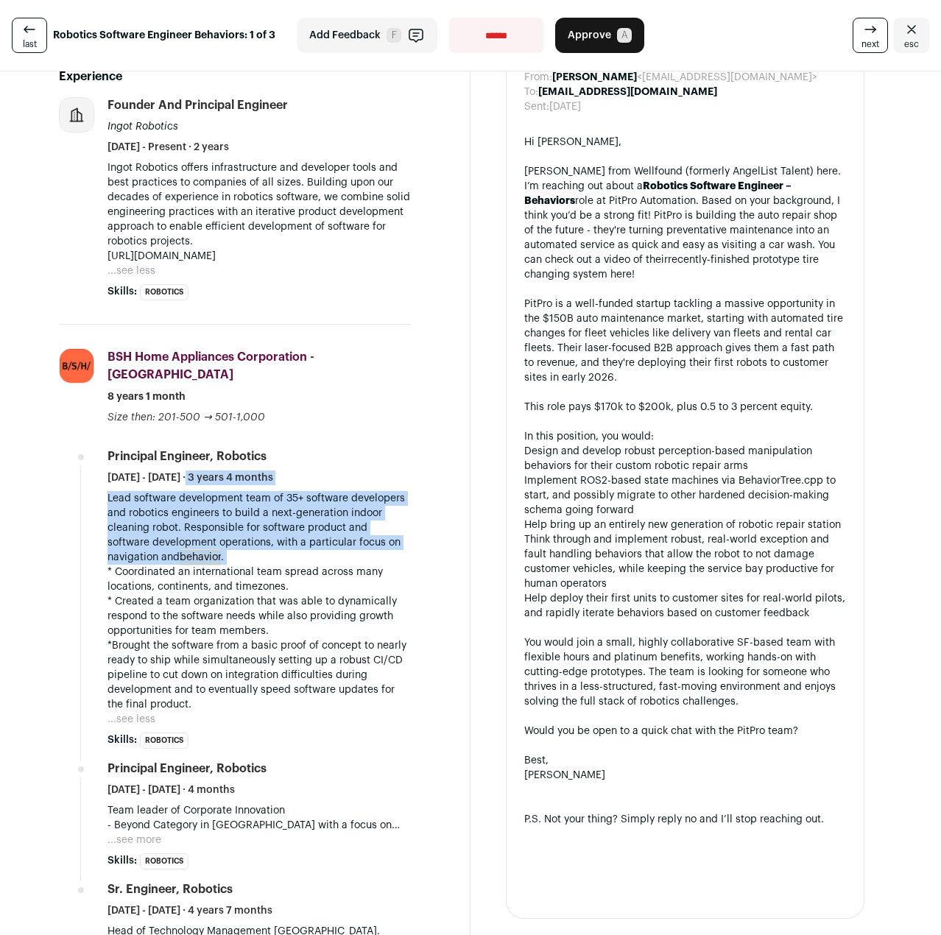
drag, startPoint x: 101, startPoint y: 460, endPoint x: 86, endPoint y: 557, distance: 98.3
click at [86, 557] on li "BSH Home Appliances Corporation - [GEOGRAPHIC_DATA] [DOMAIN_NAME] Add to compan…" at bounding box center [235, 670] width 352 height 690
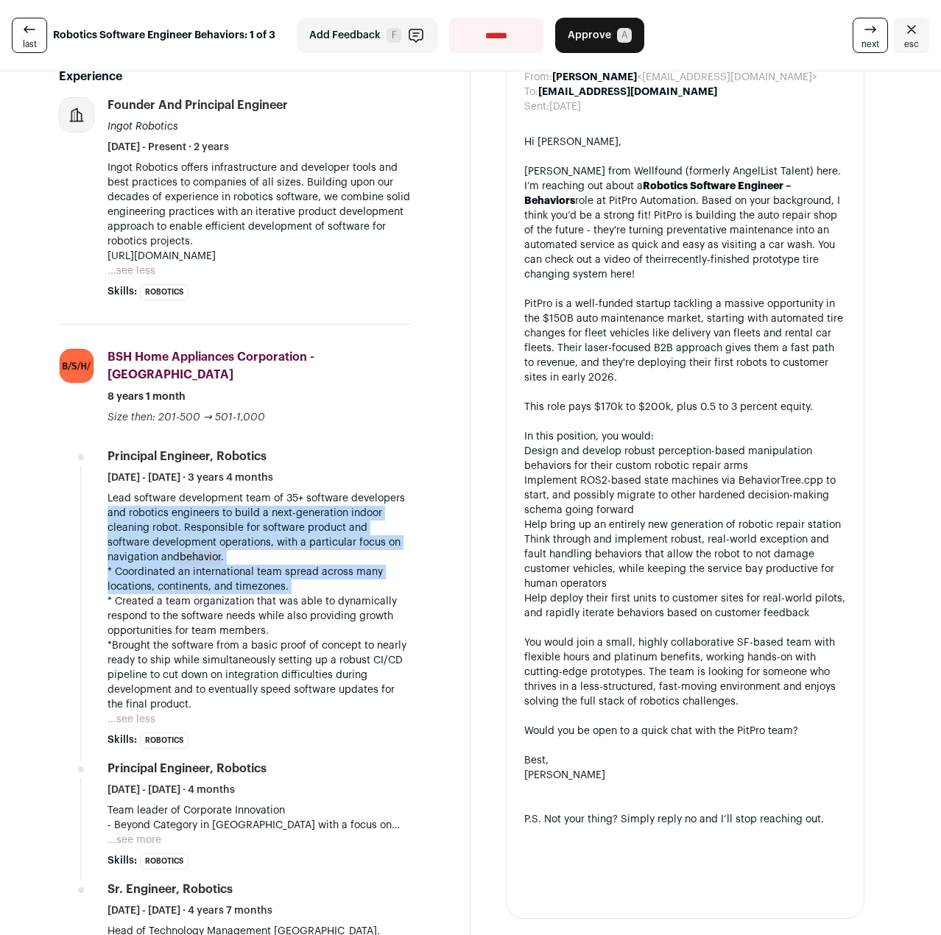
drag, startPoint x: 91, startPoint y: 489, endPoint x: 71, endPoint y: 580, distance: 93.6
click at [71, 580] on li "BSH Home Appliances Corporation - [GEOGRAPHIC_DATA] [DOMAIN_NAME] Add to compan…" at bounding box center [235, 670] width 352 height 690
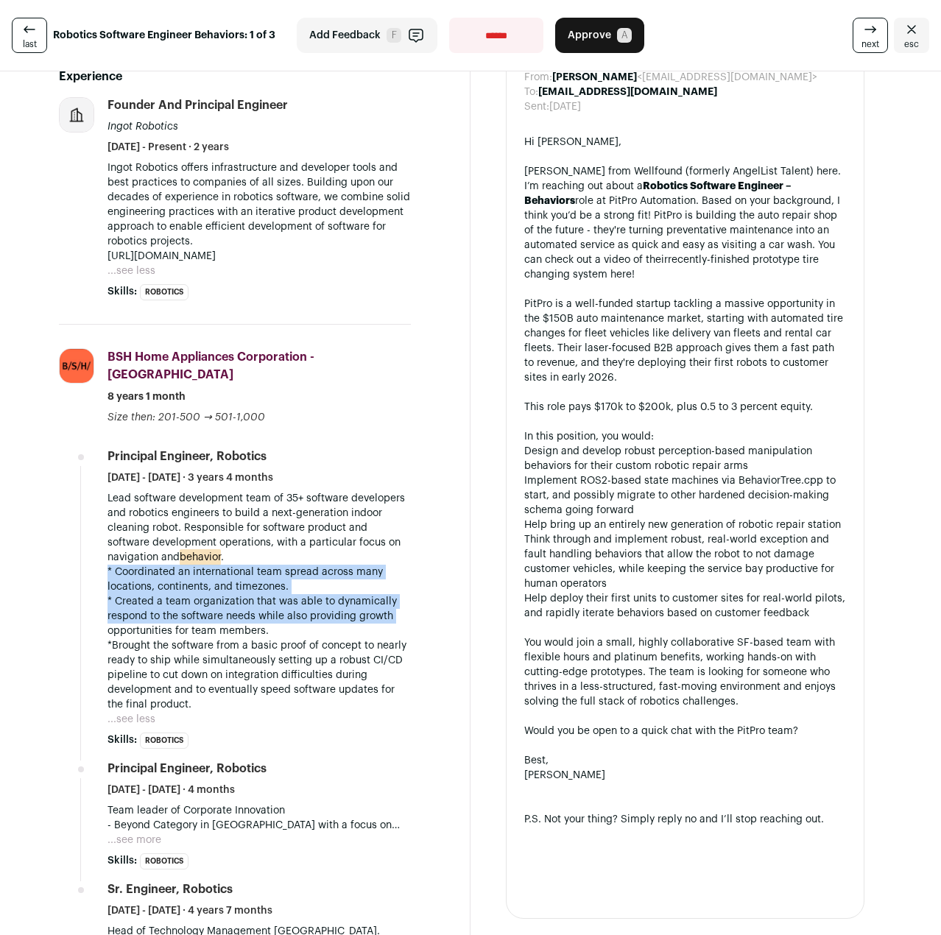
drag, startPoint x: 77, startPoint y: 559, endPoint x: 65, endPoint y: 609, distance: 51.4
click at [65, 609] on li "BSH Home Appliances Corporation - [GEOGRAPHIC_DATA] [DOMAIN_NAME] Add to compan…" at bounding box center [235, 670] width 352 height 690
click at [74, 591] on li "BSH Home Appliances Corporation - [GEOGRAPHIC_DATA] [DOMAIN_NAME] Add to compan…" at bounding box center [235, 670] width 352 height 690
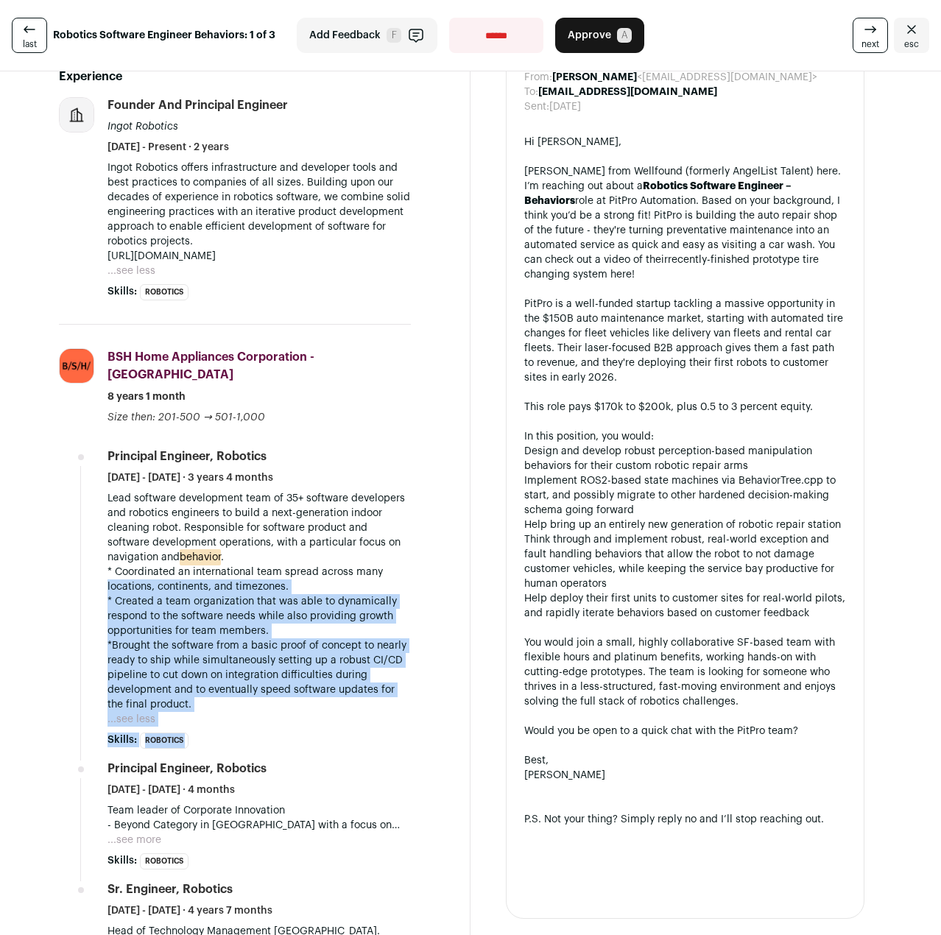
drag, startPoint x: 82, startPoint y: 562, endPoint x: 80, endPoint y: 639, distance: 76.6
click at [80, 639] on li "BSH Home Appliances Corporation - [GEOGRAPHIC_DATA] [DOMAIN_NAME] Add to compan…" at bounding box center [235, 670] width 352 height 690
click at [79, 621] on li "BSH Home Appliances Corporation - [GEOGRAPHIC_DATA] [DOMAIN_NAME] Add to compan…" at bounding box center [235, 670] width 352 height 690
drag, startPoint x: 93, startPoint y: 579, endPoint x: 69, endPoint y: 712, distance: 136.0
click at [69, 712] on li "BSH Home Appliances Corporation - [GEOGRAPHIC_DATA] [DOMAIN_NAME] Add to compan…" at bounding box center [235, 670] width 352 height 690
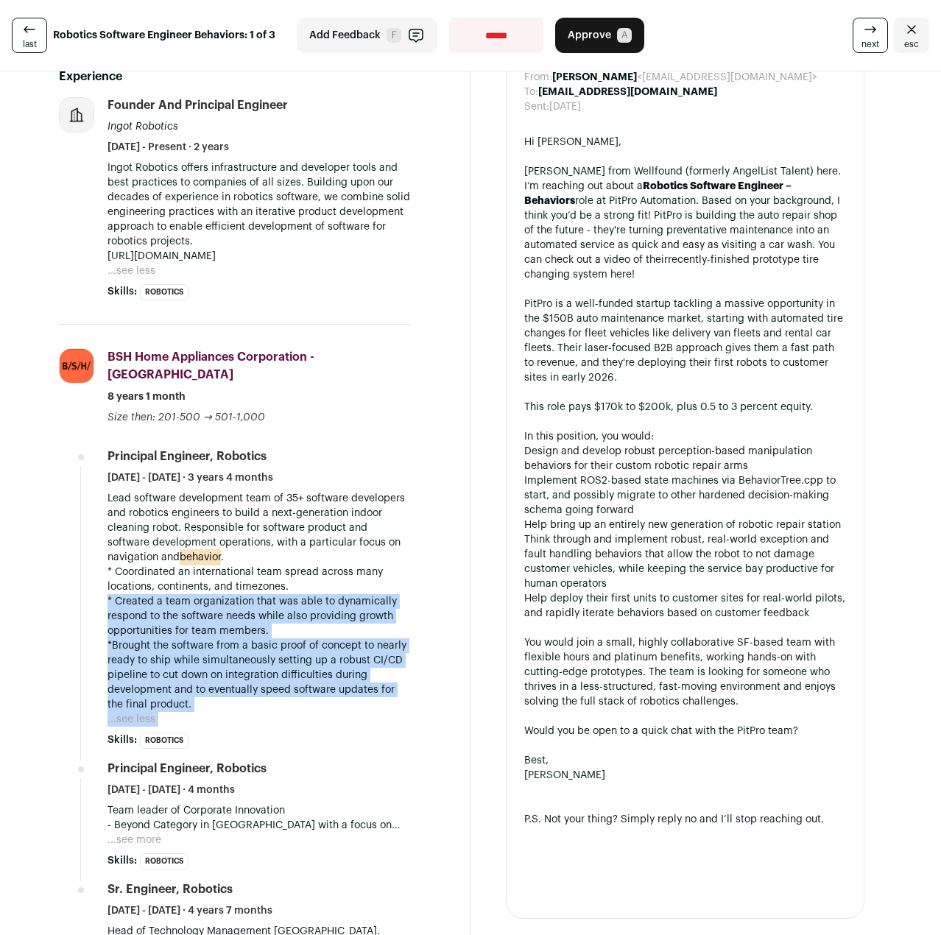
click at [67, 712] on li "BSH Home Appliances Corporation - [GEOGRAPHIC_DATA] [DOMAIN_NAME] Add to compan…" at bounding box center [235, 670] width 352 height 690
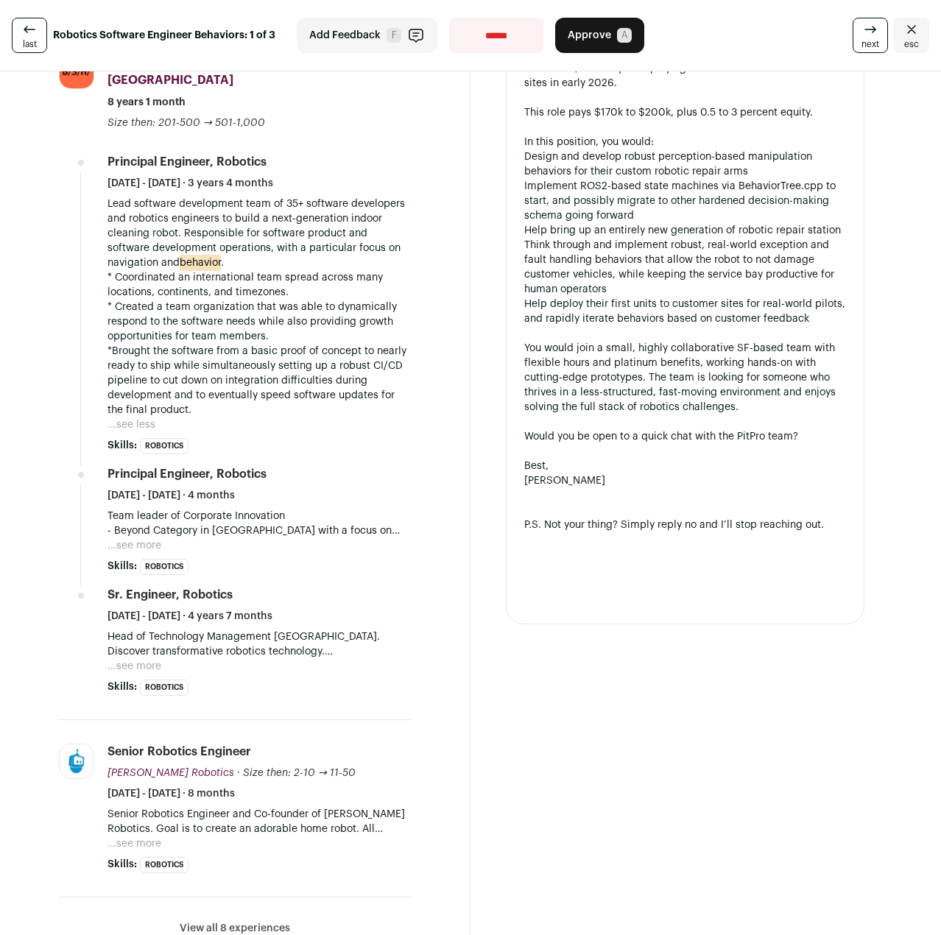
scroll to position [810, 0]
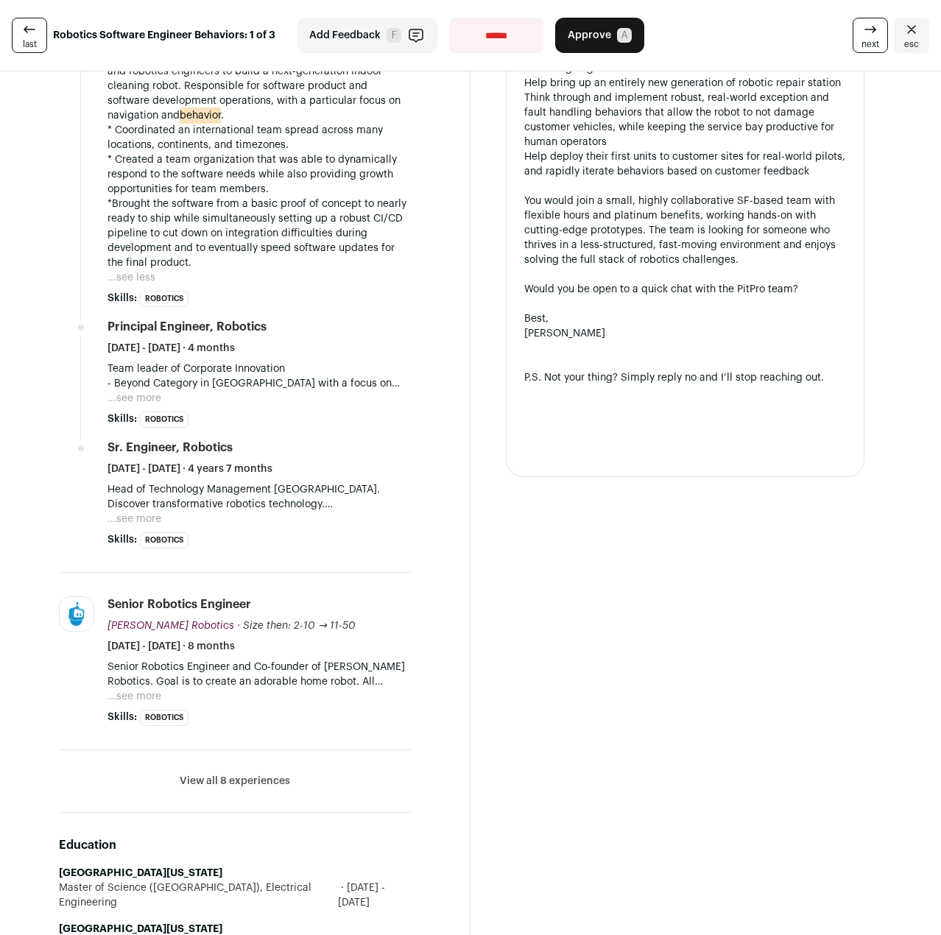
click at [120, 689] on button "...see more" at bounding box center [134, 696] width 54 height 15
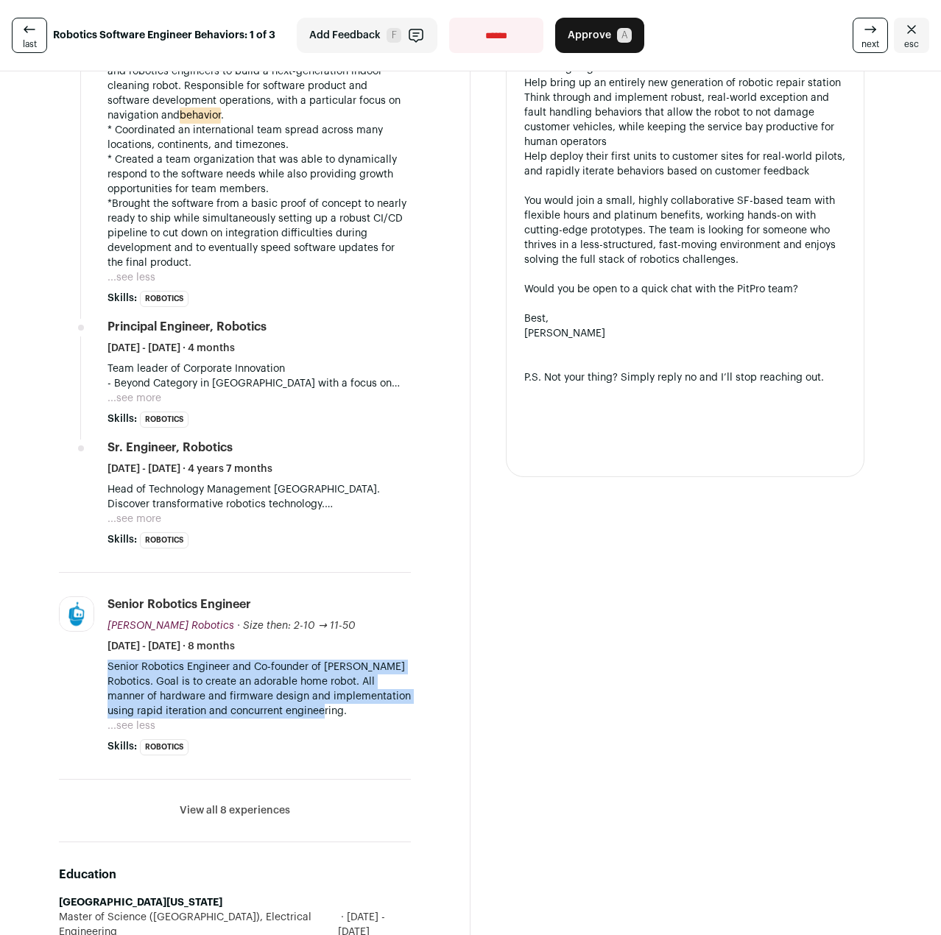
drag, startPoint x: 209, startPoint y: 711, endPoint x: 109, endPoint y: 644, distance: 120.4
click at [109, 659] on p "Senior Robotics Engineer and Co-founder of [PERSON_NAME] Robotics. Goal is to c…" at bounding box center [258, 688] width 303 height 59
click at [253, 716] on div "Senior Robotics Engineer and Co-founder of [PERSON_NAME] Robotics. Goal is to c…" at bounding box center [258, 696] width 303 height 74
click at [239, 718] on div "Senior Robotics Engineer and Co-founder of [PERSON_NAME] Robotics. Goal is to c…" at bounding box center [258, 696] width 303 height 74
drag, startPoint x: 238, startPoint y: 704, endPoint x: 102, endPoint y: 643, distance: 148.3
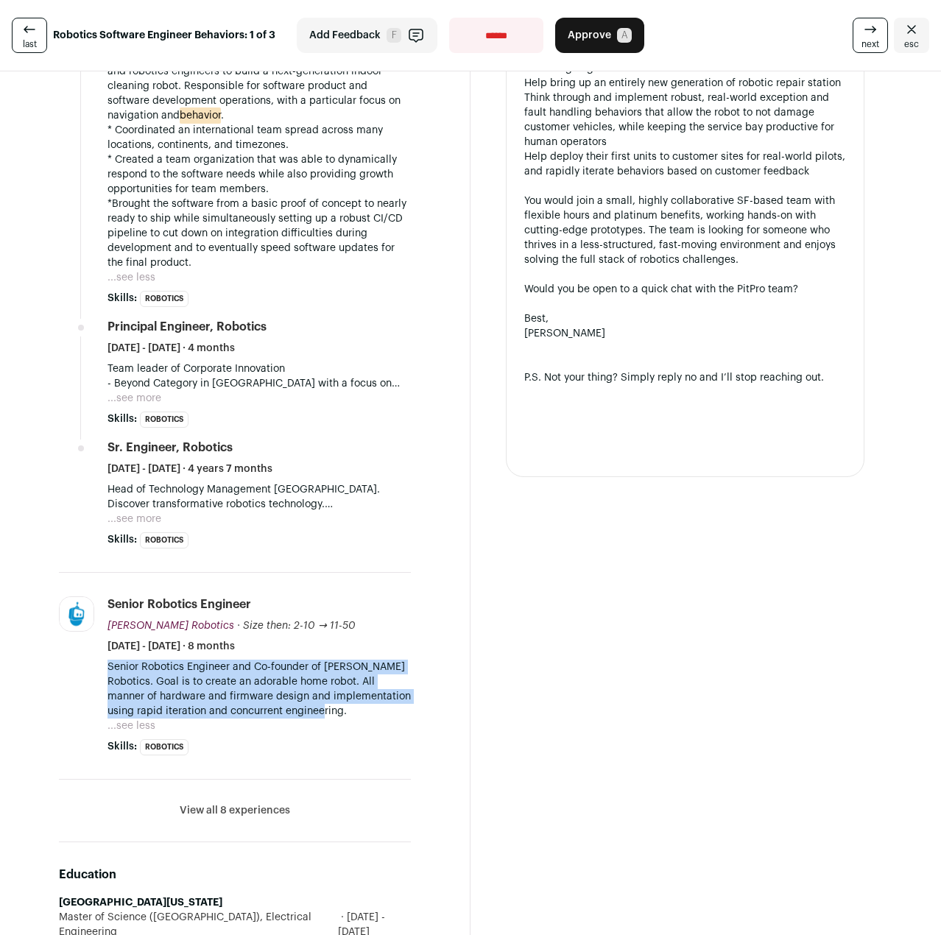
click at [102, 643] on li "[PERSON_NAME] Robotics [DOMAIN_NAME] Add to company list Public / Private Priva…" at bounding box center [235, 676] width 352 height 207
click at [102, 648] on li "[PERSON_NAME] Robotics [DOMAIN_NAME] Add to company list Public / Private Priva…" at bounding box center [235, 676] width 352 height 207
drag, startPoint x: 102, startPoint y: 648, endPoint x: 180, endPoint y: 713, distance: 101.3
click at [180, 713] on li "[PERSON_NAME] Robotics [DOMAIN_NAME] Add to company list Public / Private Priva…" at bounding box center [235, 676] width 352 height 207
click at [180, 713] on p "Senior Robotics Engineer and Co-founder of [PERSON_NAME] Robotics. Goal is to c…" at bounding box center [258, 688] width 303 height 59
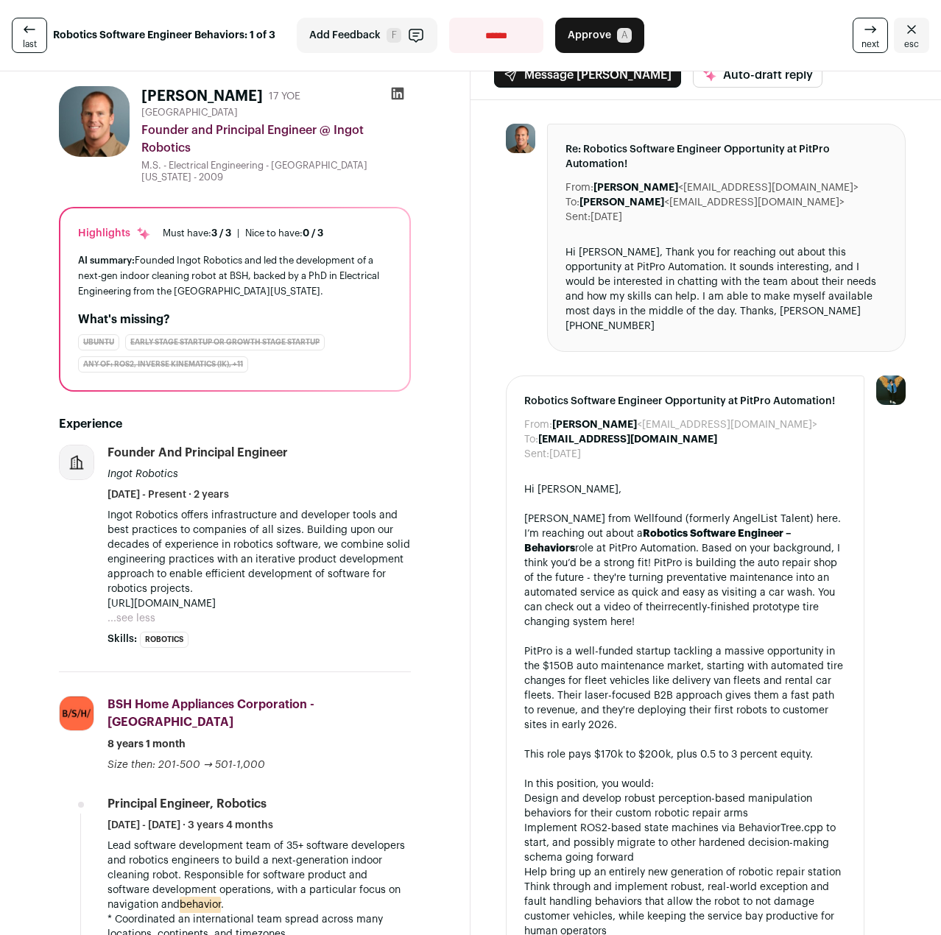
scroll to position [0, 0]
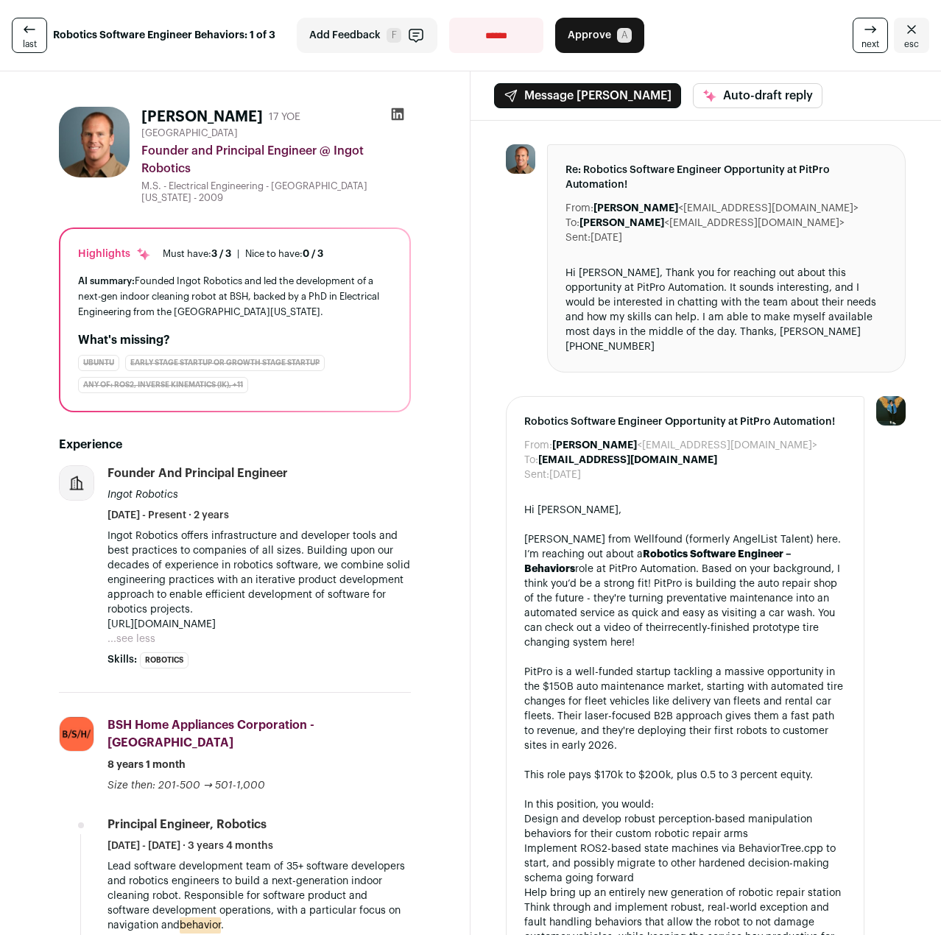
drag, startPoint x: 860, startPoint y: 316, endPoint x: 864, endPoint y: 325, distance: 9.6
click at [864, 325] on div "Hi [PERSON_NAME], Thank you for reaching out about this opportunity at PitPro A…" at bounding box center [726, 310] width 322 height 88
click at [604, 36] on button "Approve A" at bounding box center [599, 35] width 89 height 35
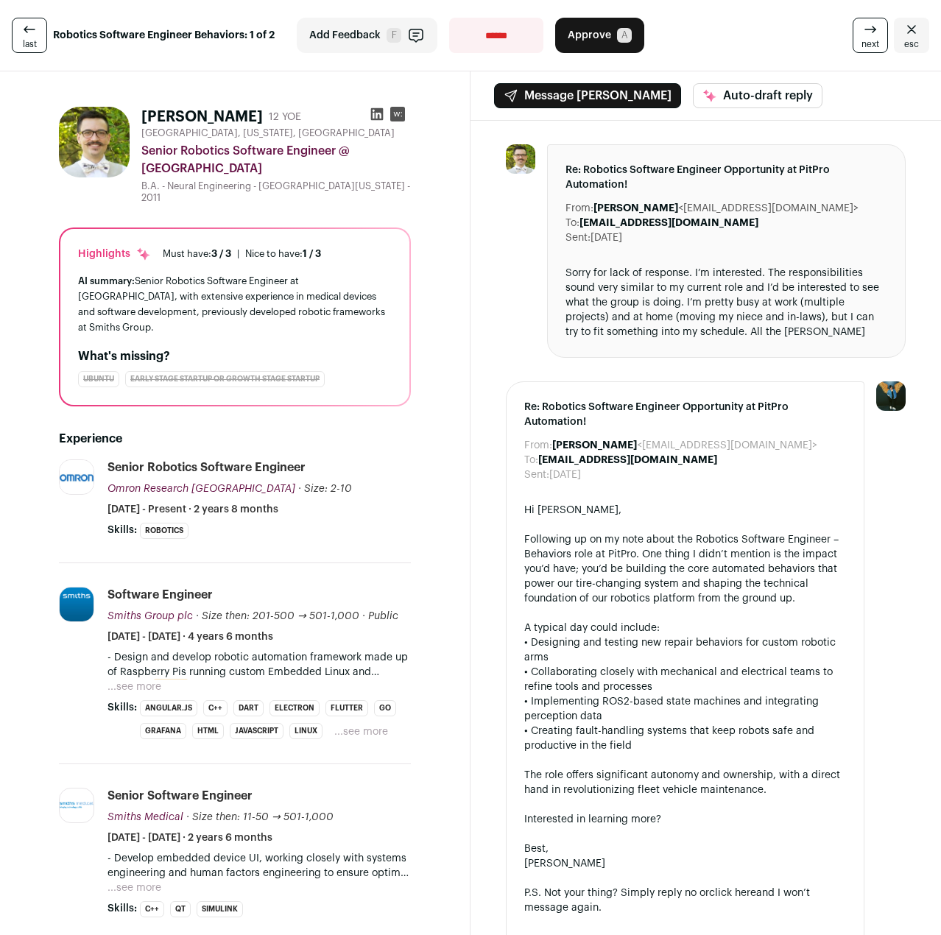
click at [119, 700] on span "Skills:" at bounding box center [121, 707] width 29 height 15
click at [135, 667] on li "Software Engineer Smiths Group plc Smiths Group plc [DOMAIN_NAME] Add to compan…" at bounding box center [258, 663] width 303 height 153
click at [146, 679] on button "...see more" at bounding box center [134, 686] width 54 height 15
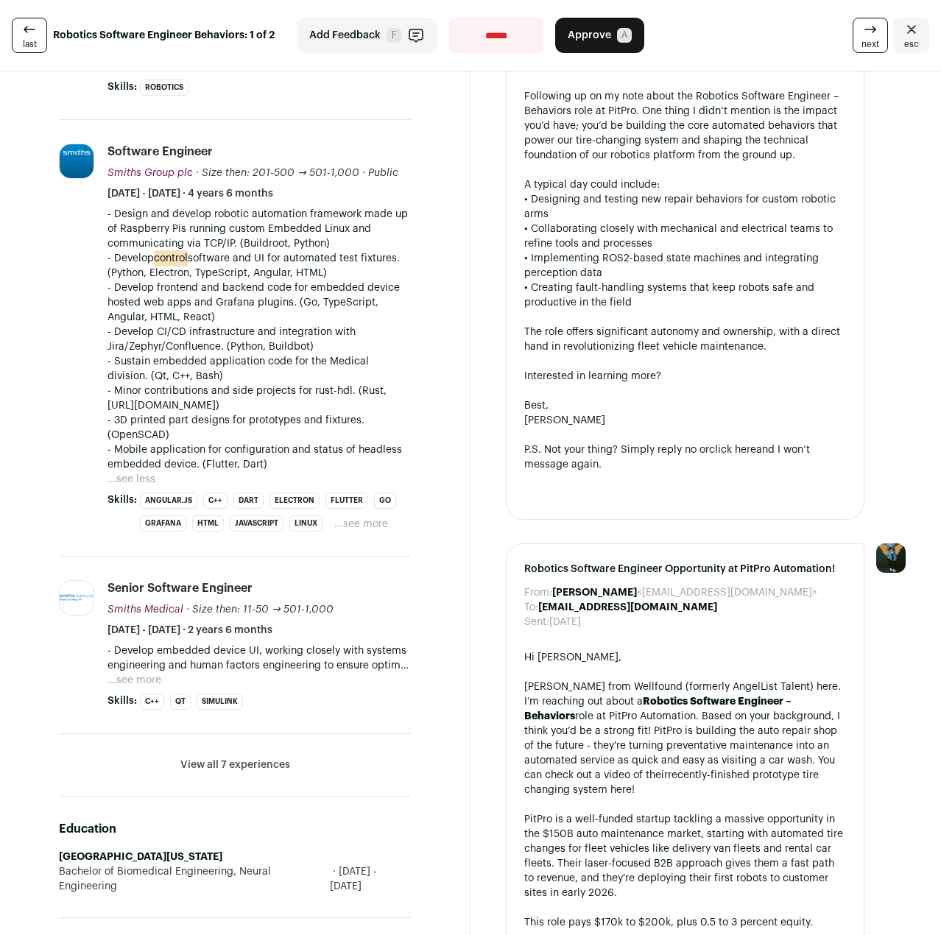
scroll to position [515, 0]
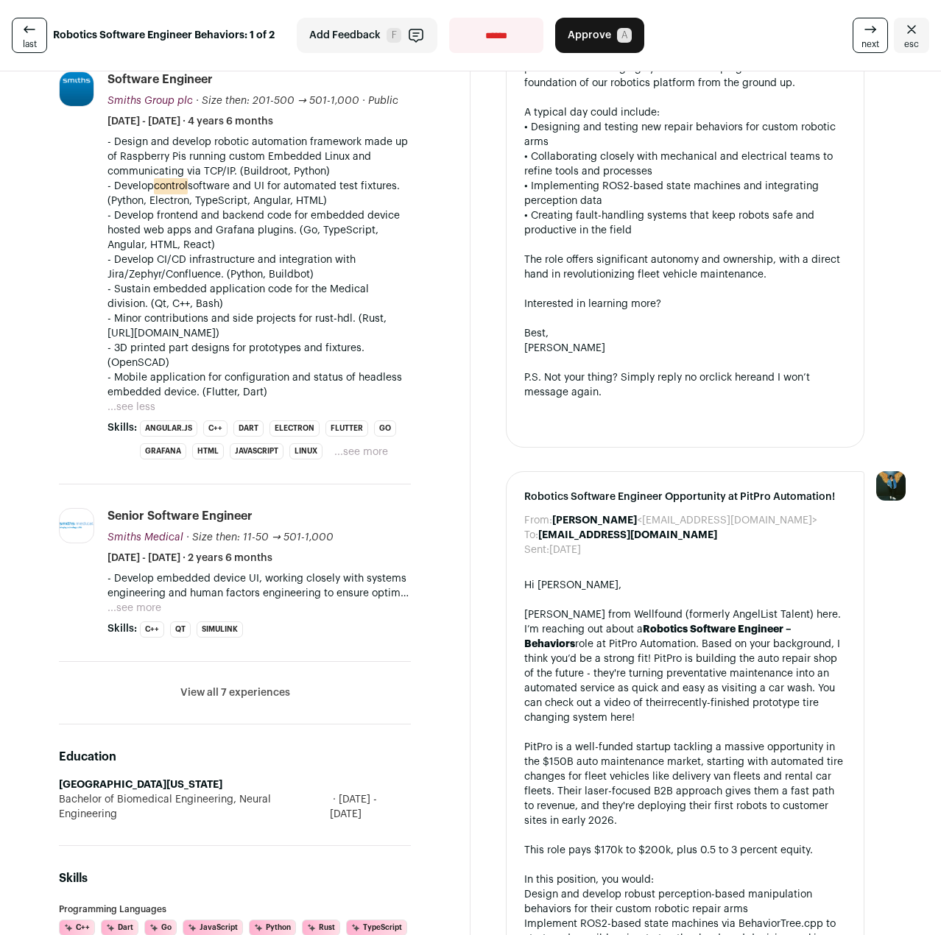
click at [138, 601] on button "...see more" at bounding box center [134, 608] width 54 height 15
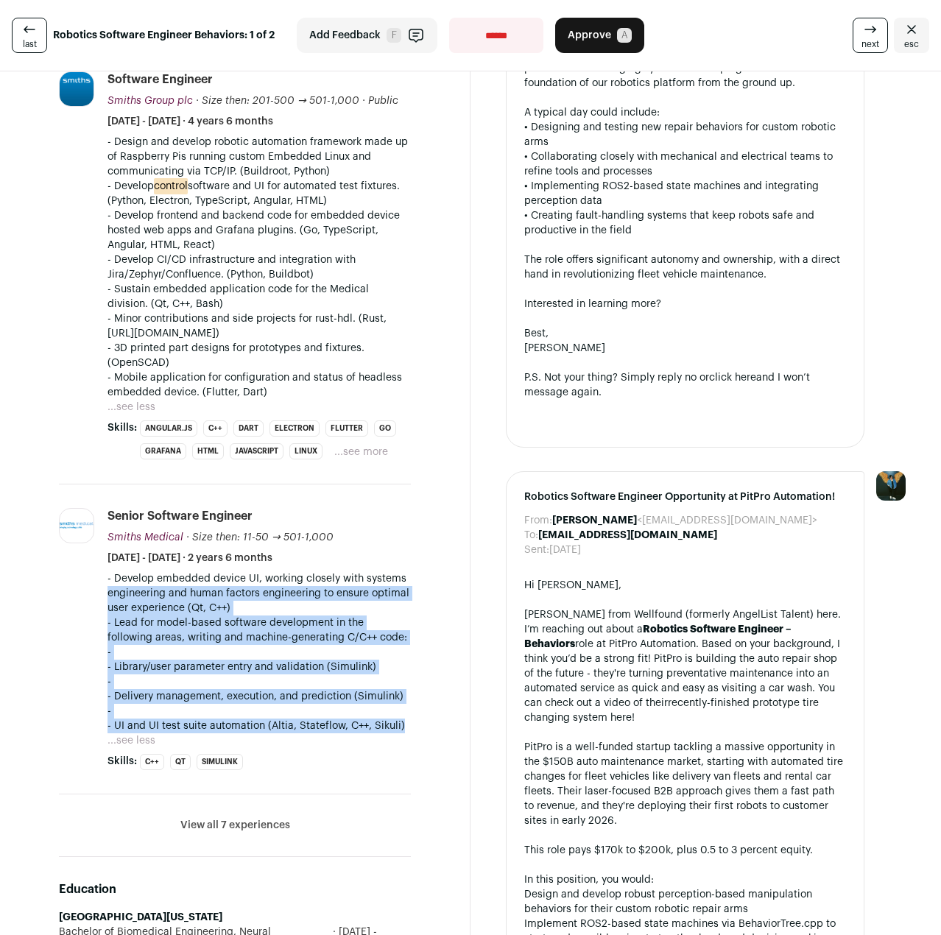
drag, startPoint x: 428, startPoint y: 665, endPoint x: 425, endPoint y: 546, distance: 119.3
click at [425, 546] on div "[PERSON_NAME] 12 YOE [GEOGRAPHIC_DATA], [US_STATE], [GEOGRAPHIC_DATA] Senior Ro…" at bounding box center [234, 899] width 399 height 2638
click at [417, 662] on div "[PERSON_NAME] 12 YOE [GEOGRAPHIC_DATA], [US_STATE], [GEOGRAPHIC_DATA] Senior Ro…" at bounding box center [234, 899] width 399 height 2638
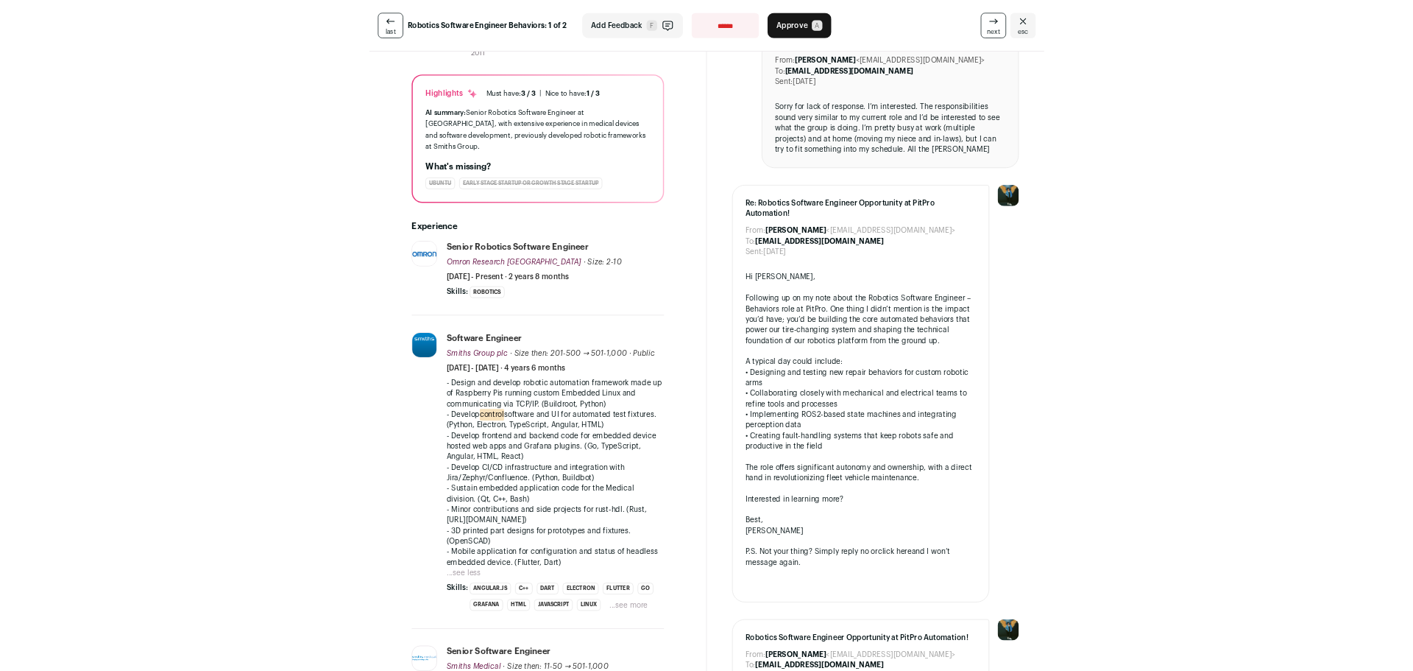
scroll to position [74, 0]
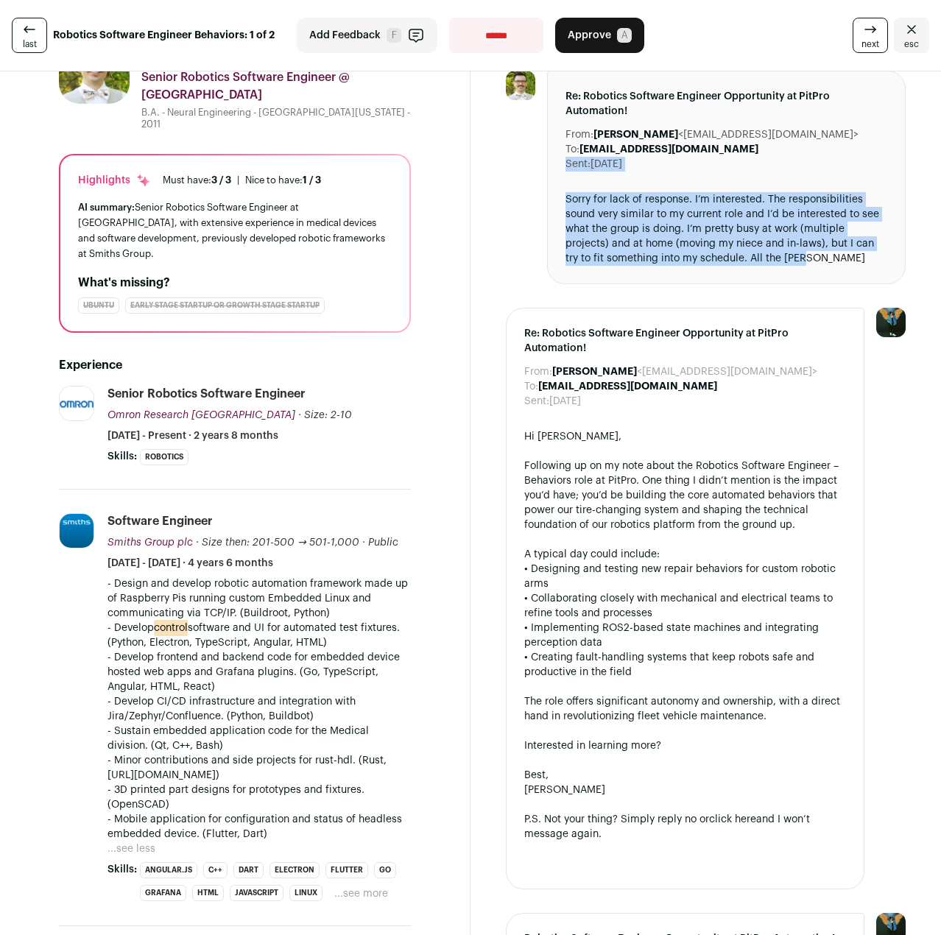
drag, startPoint x: 557, startPoint y: 181, endPoint x: 800, endPoint y: 278, distance: 261.6
click at [800, 278] on div "Re: Robotics Software Engineer Opportunity at PitPro Automation! From: [PERSON_…" at bounding box center [726, 177] width 358 height 213
click at [800, 277] on div "Re: Robotics Software Engineer Opportunity at PitPro Automation! From: [PERSON_…" at bounding box center [726, 177] width 358 height 213
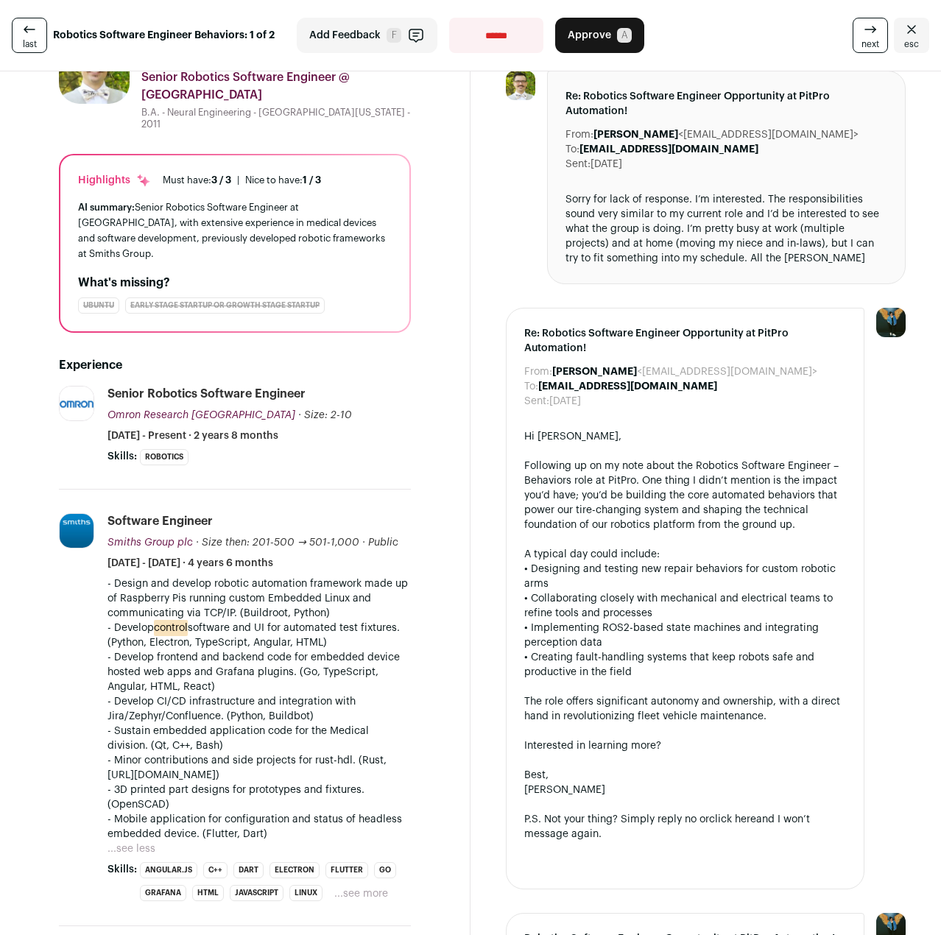
click at [611, 43] on button "Approve A" at bounding box center [599, 35] width 89 height 35
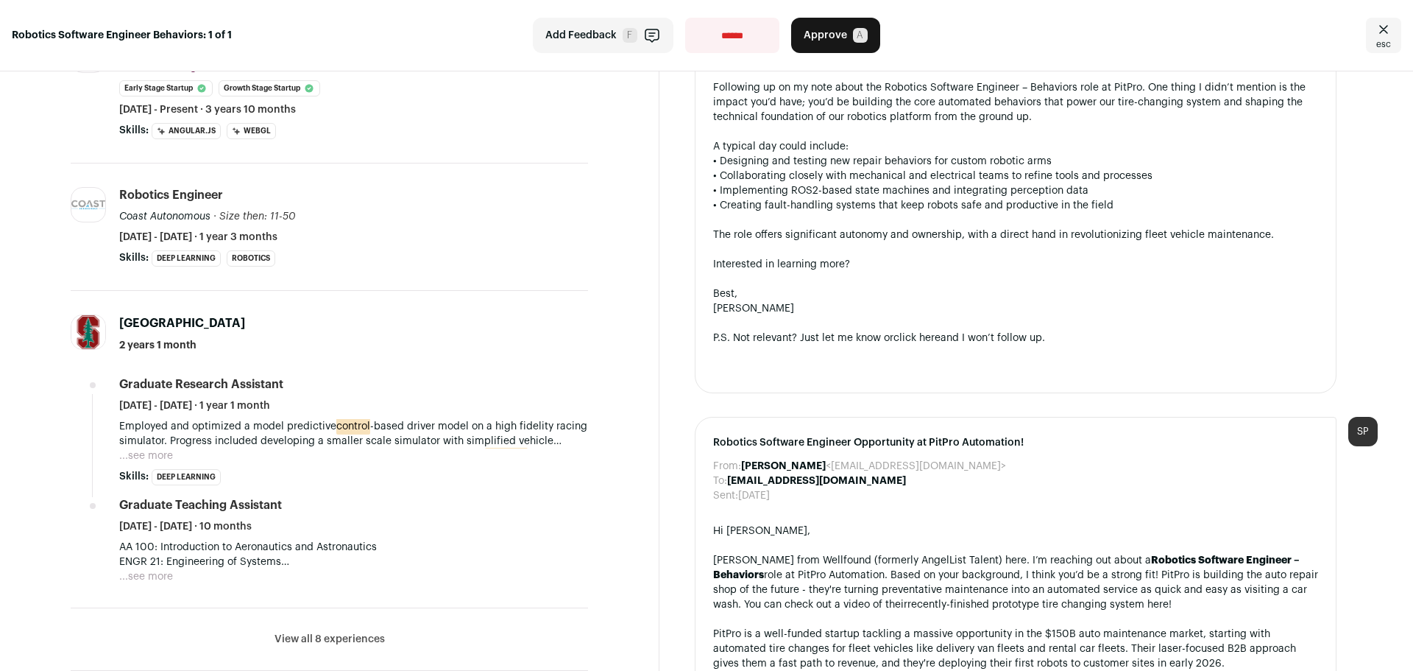
scroll to position [368, 0]
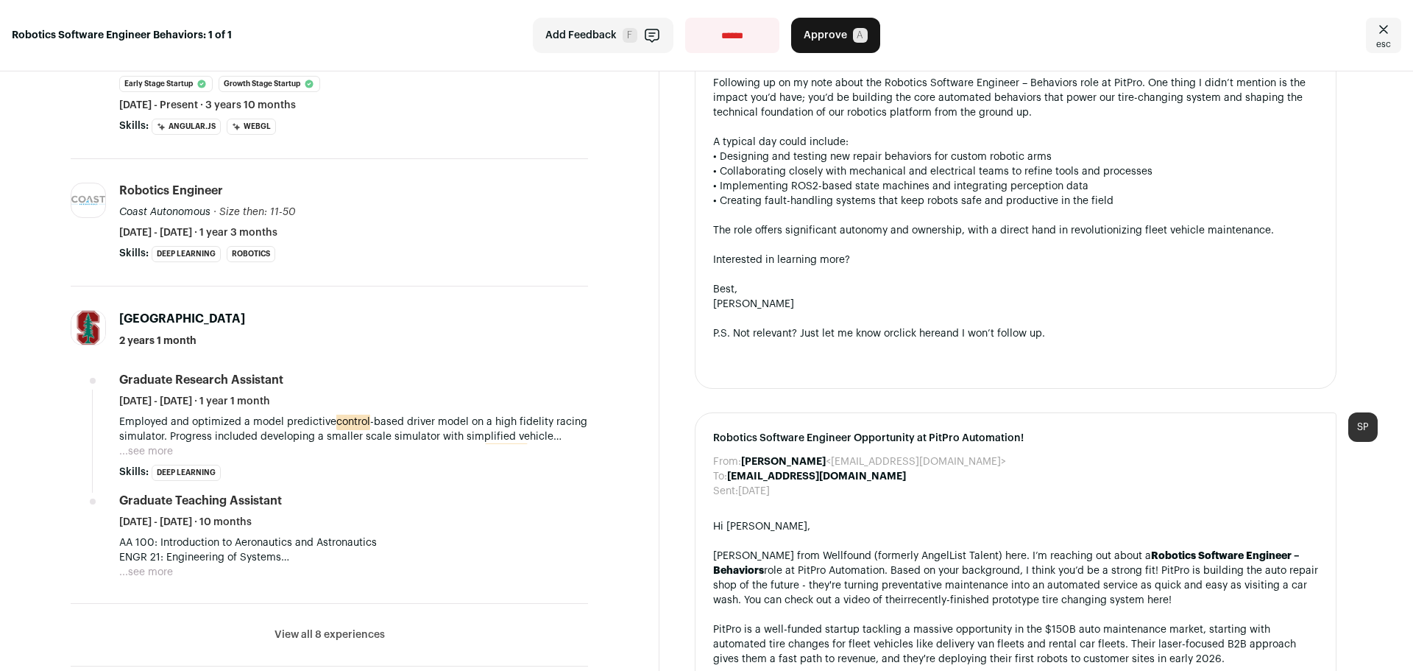
click at [164, 455] on button "...see more" at bounding box center [146, 451] width 54 height 15
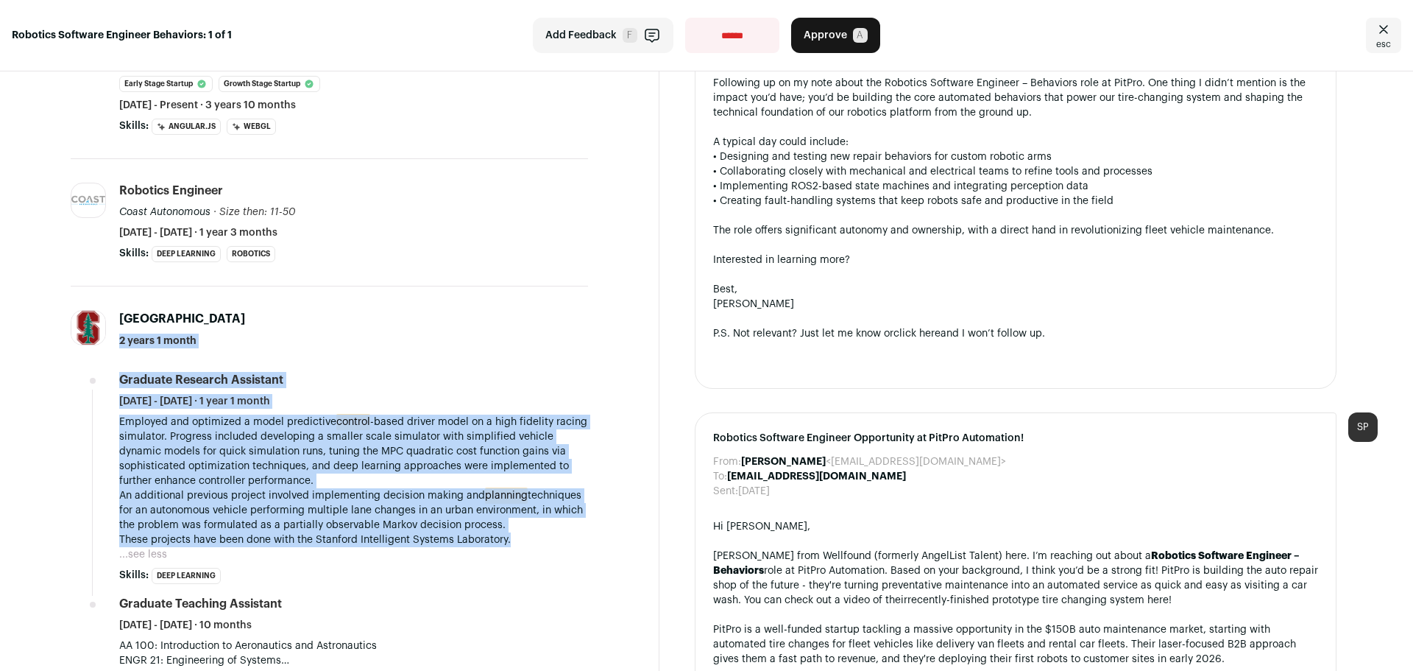
drag, startPoint x: 528, startPoint y: 546, endPoint x: 512, endPoint y: 336, distance: 210.3
click at [512, 336] on li "[GEOGRAPHIC_DATA] 2 years 1 month Graduate Research Assistant [DATE] - [DATE] ·…" at bounding box center [329, 496] width 517 height 420
click at [535, 473] on p "Employed and optimized a model predictive control -based driver model on a high…" at bounding box center [353, 451] width 469 height 74
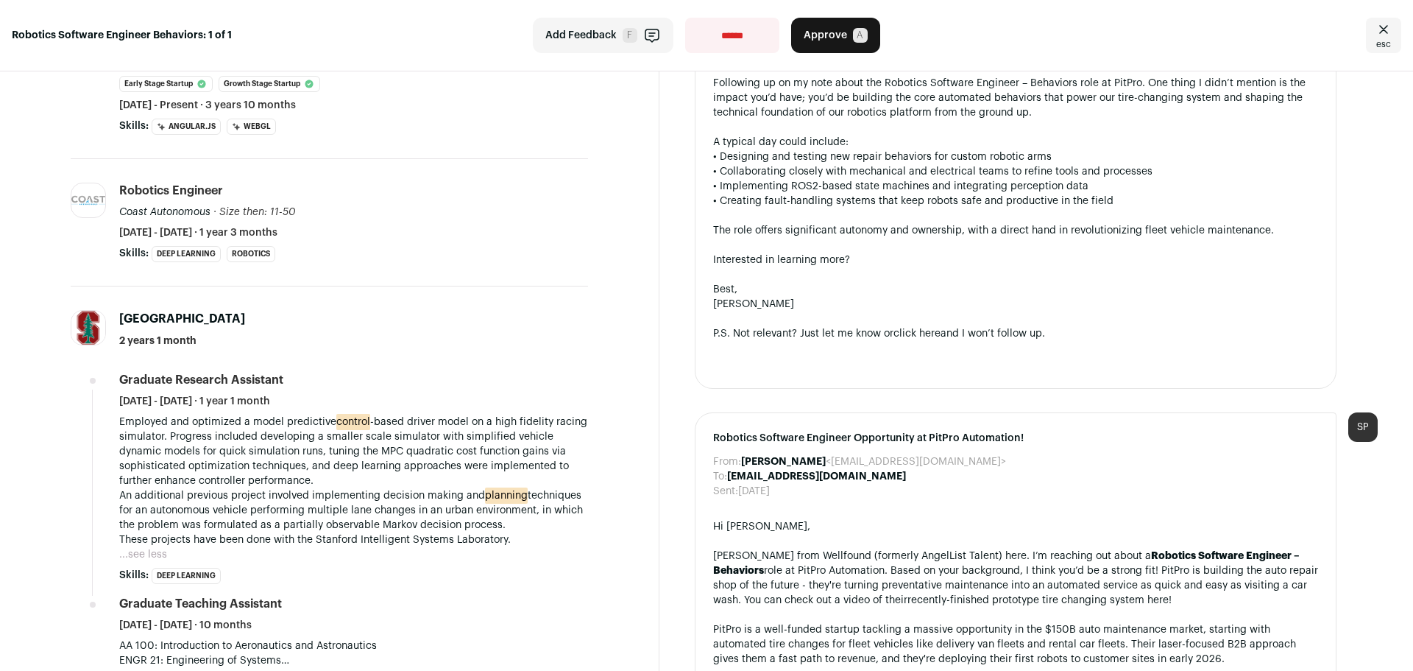
click at [791, 337] on div "P.S. Not relevant? Just let me know or click here and I won’t follow up." at bounding box center [1015, 333] width 605 height 15
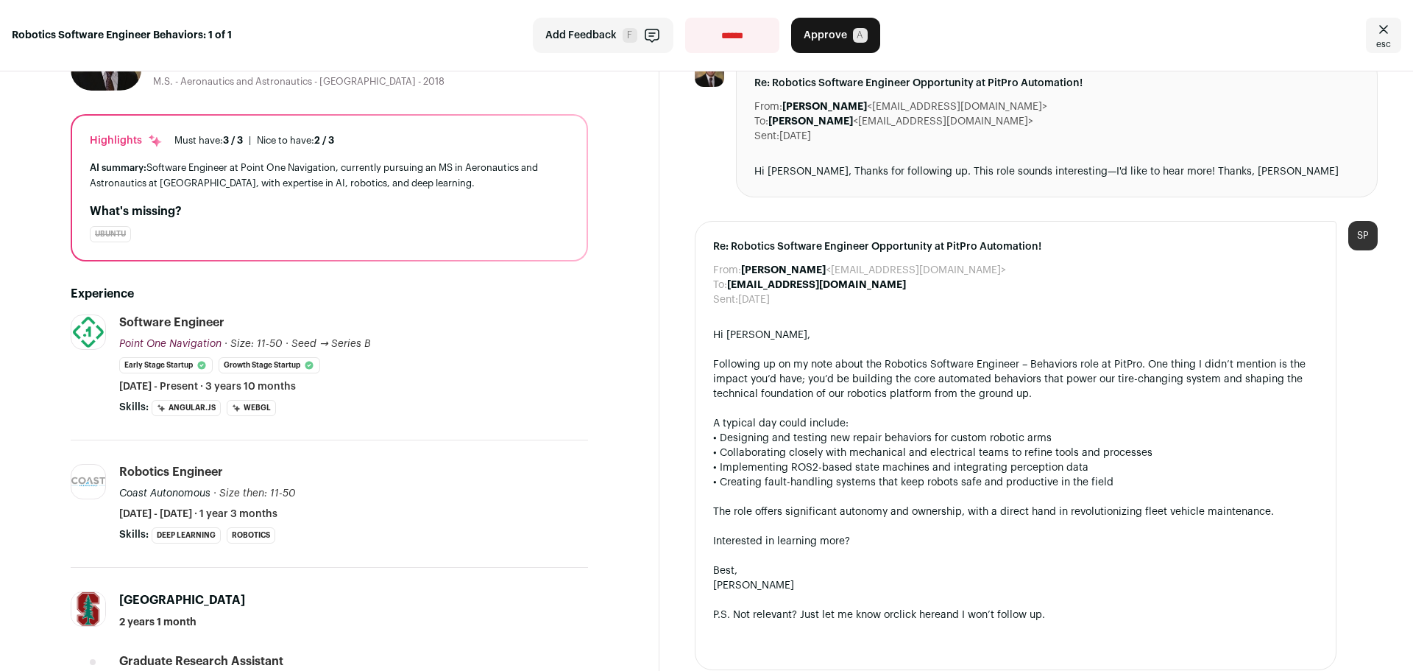
scroll to position [221, 0]
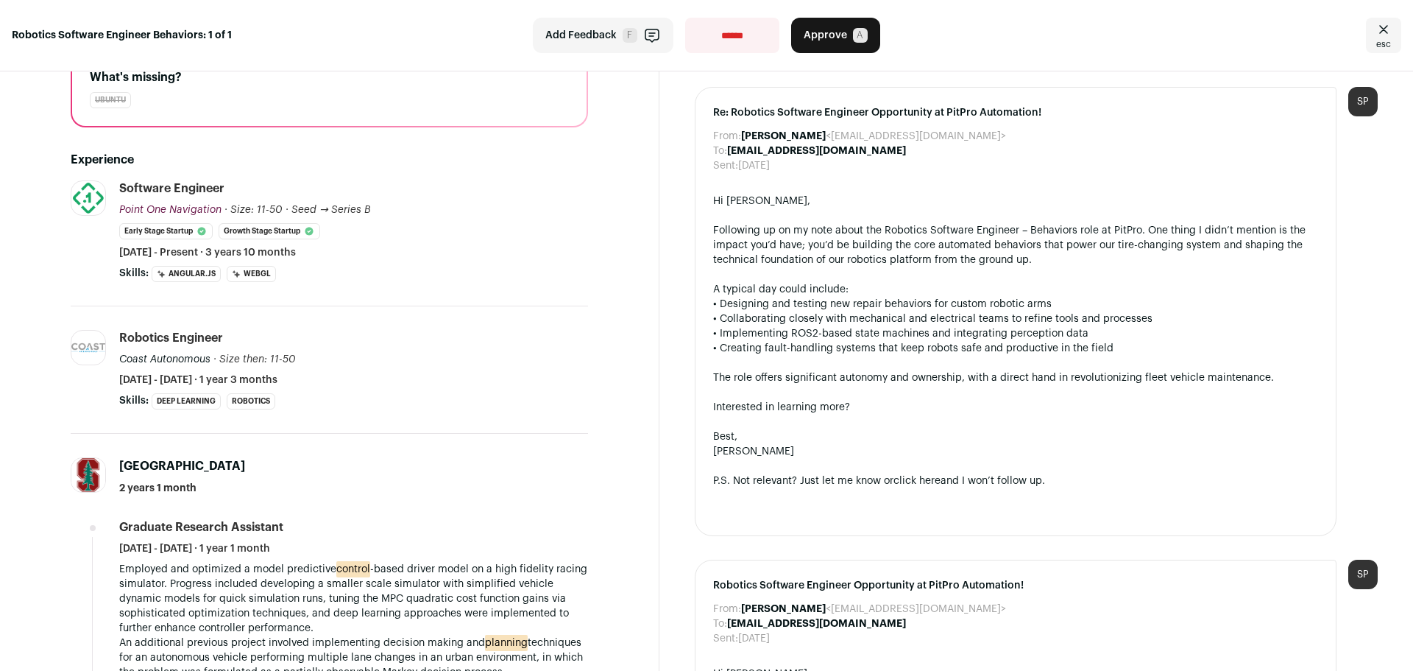
click at [355, 402] on div "Skills: Deep Learning Robotics ...see more ...see less" at bounding box center [353, 401] width 469 height 16
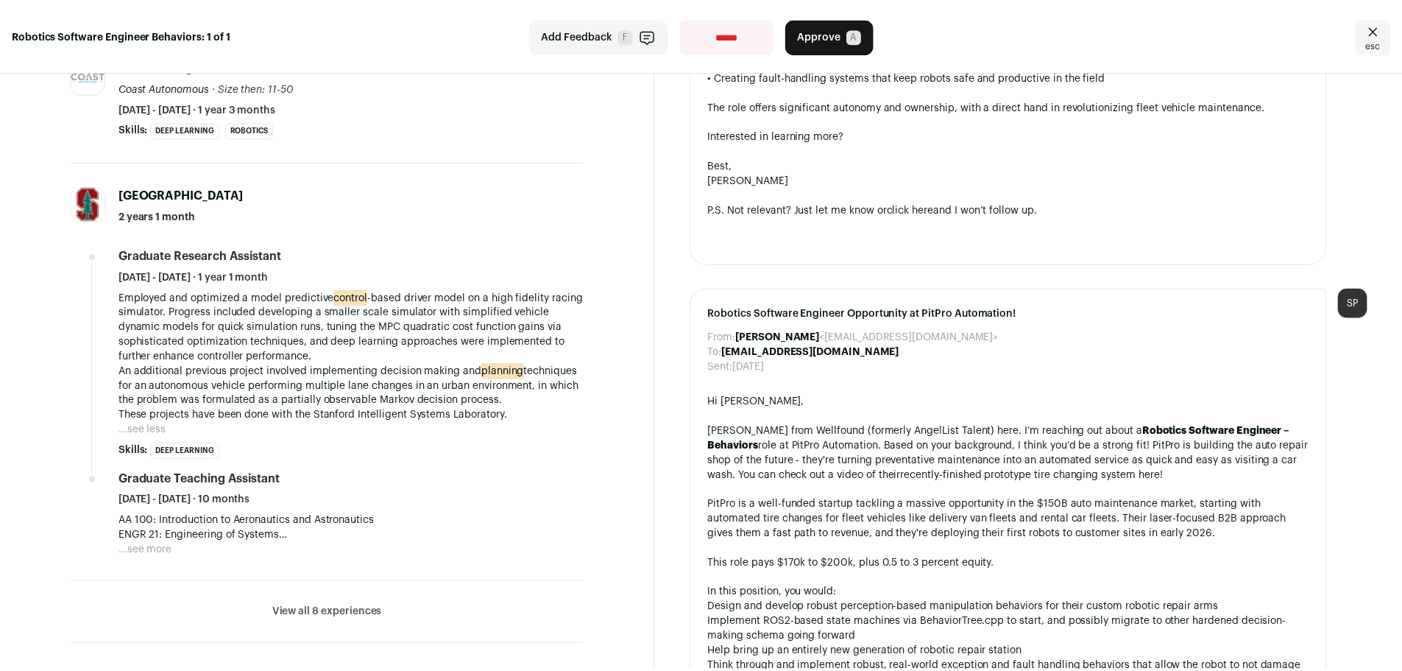
scroll to position [515, 0]
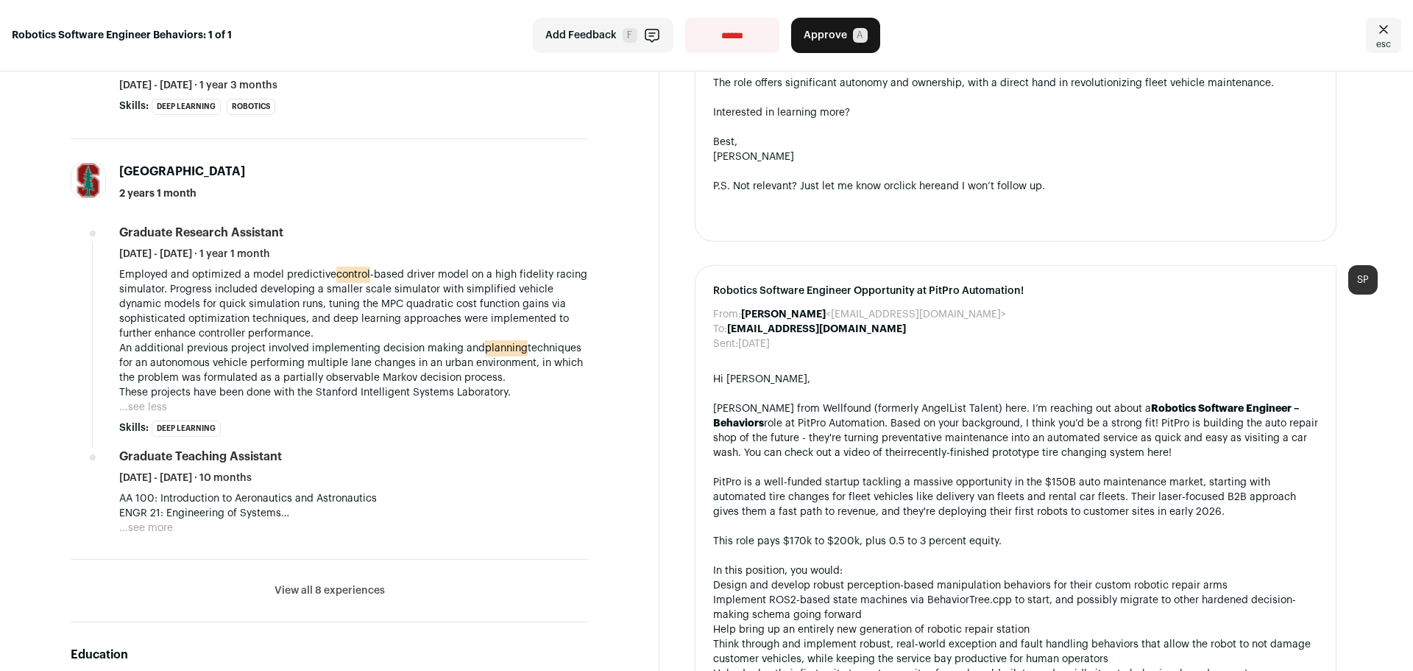
click at [811, 26] on button "Approve A" at bounding box center [835, 35] width 89 height 35
